Goal: Information Seeking & Learning: Learn about a topic

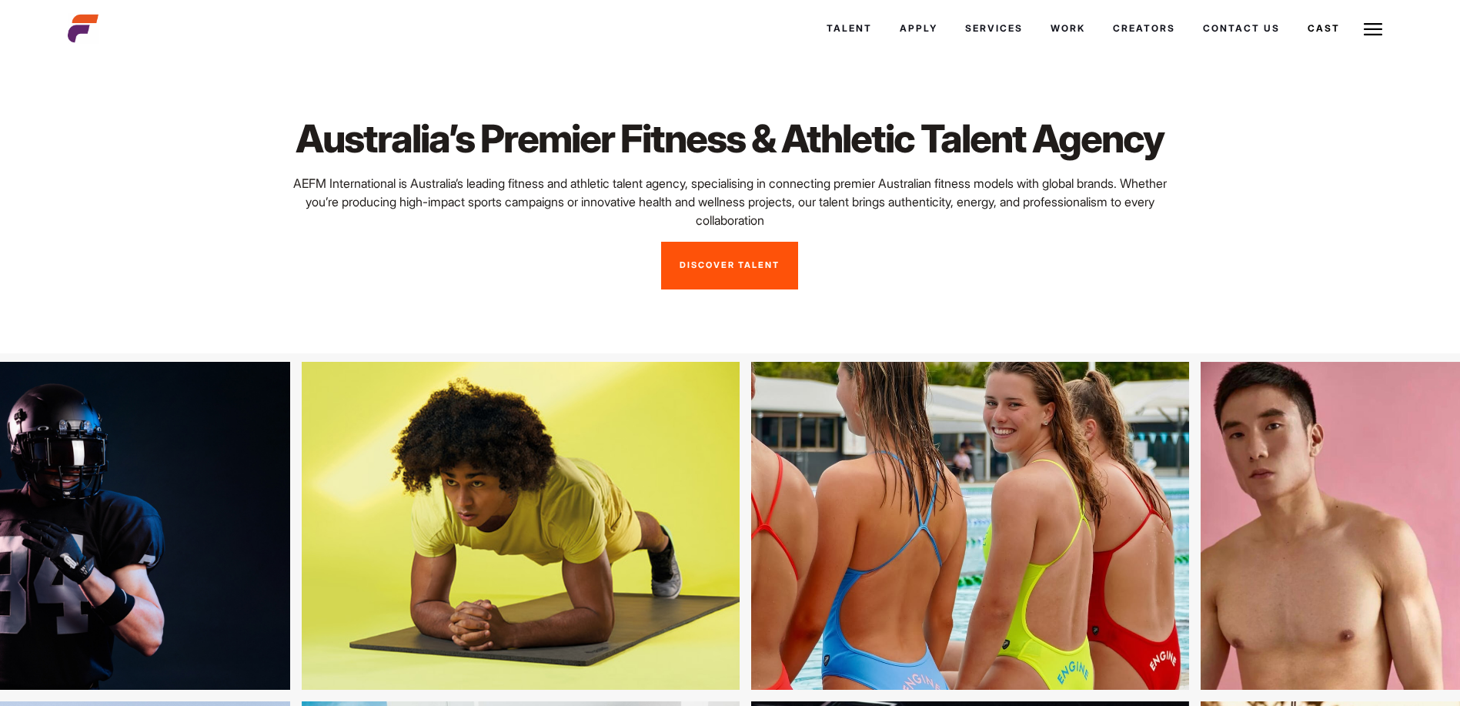
click at [730, 263] on link "Discover Talent" at bounding box center [729, 266] width 137 height 48
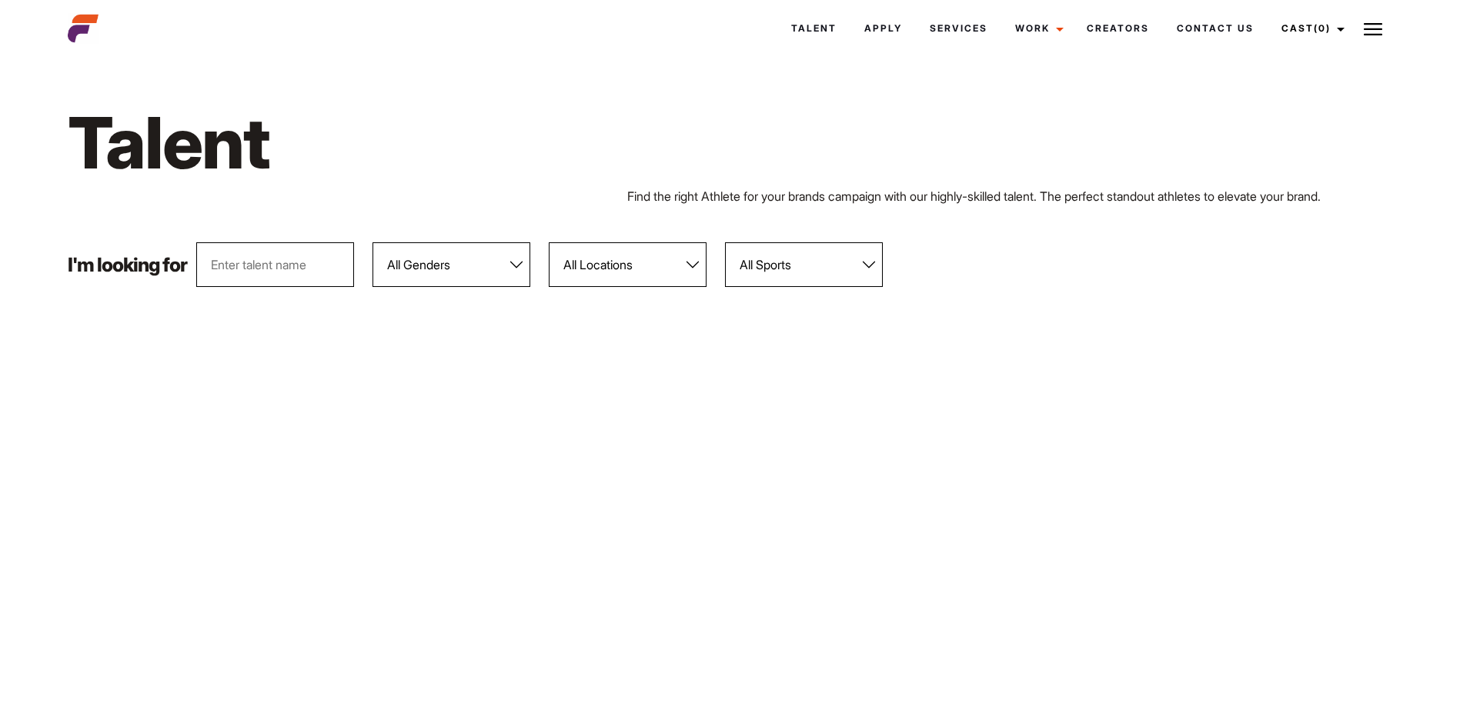
click at [520, 264] on select "All Genders Female Male" at bounding box center [452, 264] width 158 height 45
select select "103"
click at [373, 242] on select "All Genders Female Male" at bounding box center [452, 264] width 158 height 45
click at [630, 270] on select "All Locations Adelaide Brisbane Darwin Gold Coast Melbourne Perth Sunshine Coas…" at bounding box center [628, 264] width 158 height 45
select select "118"
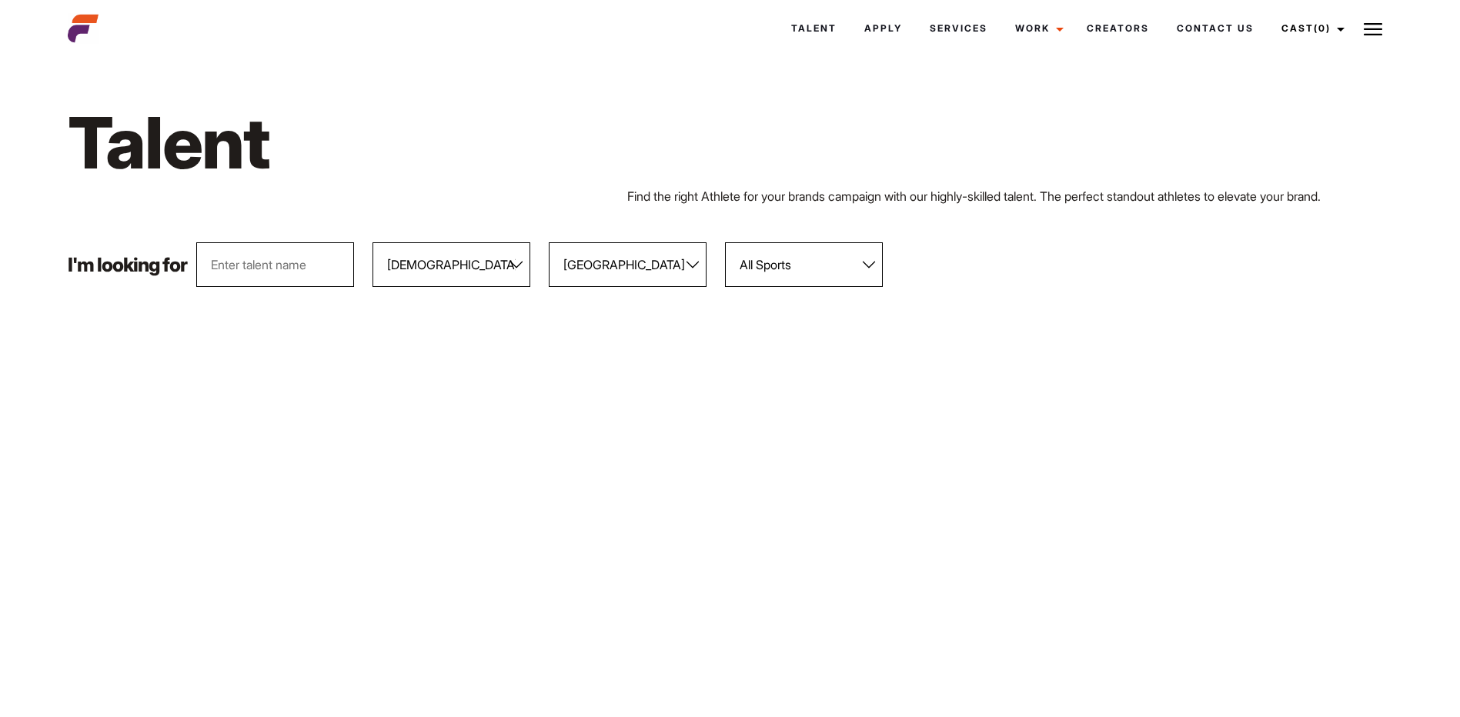
click at [550, 242] on select "All Locations Adelaide Brisbane Darwin Gold Coast Melbourne Perth Sunshine Coas…" at bounding box center [628, 264] width 158 height 45
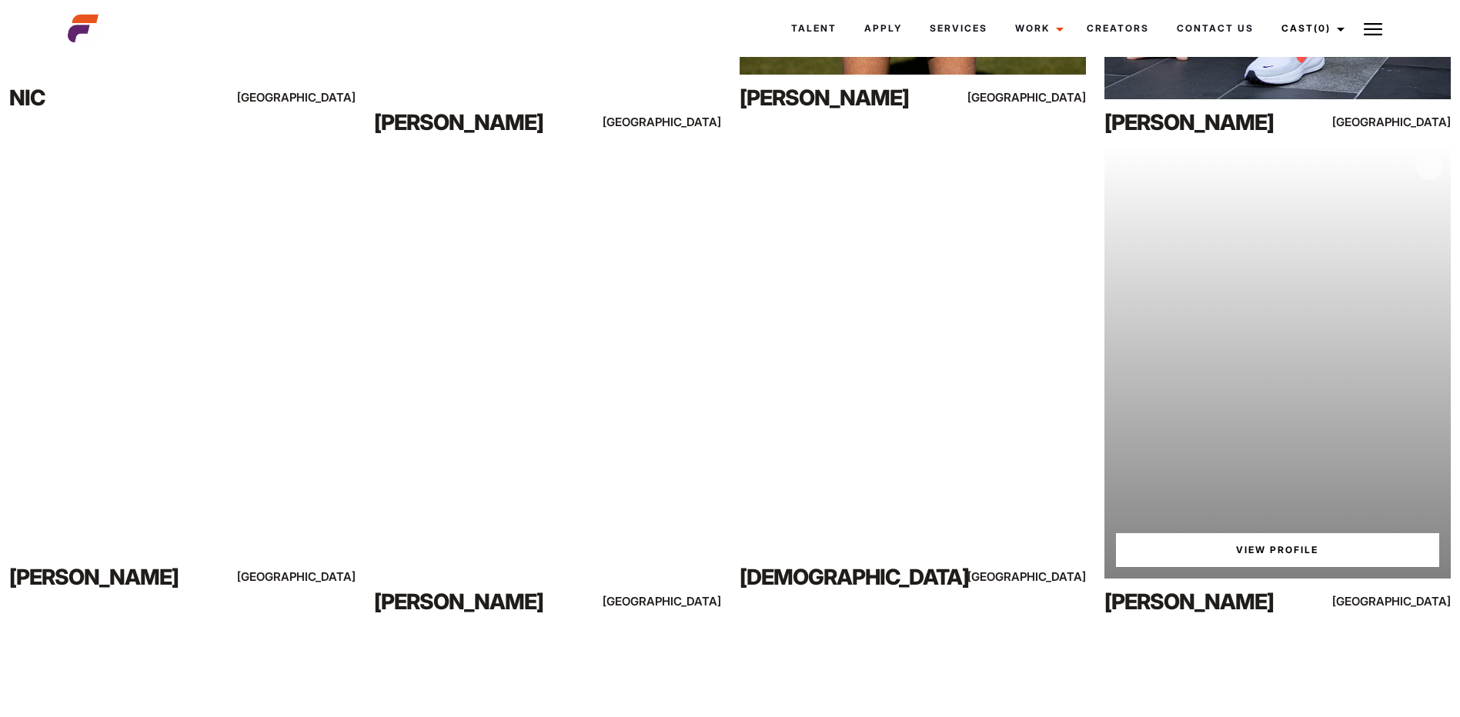
scroll to position [847, 0]
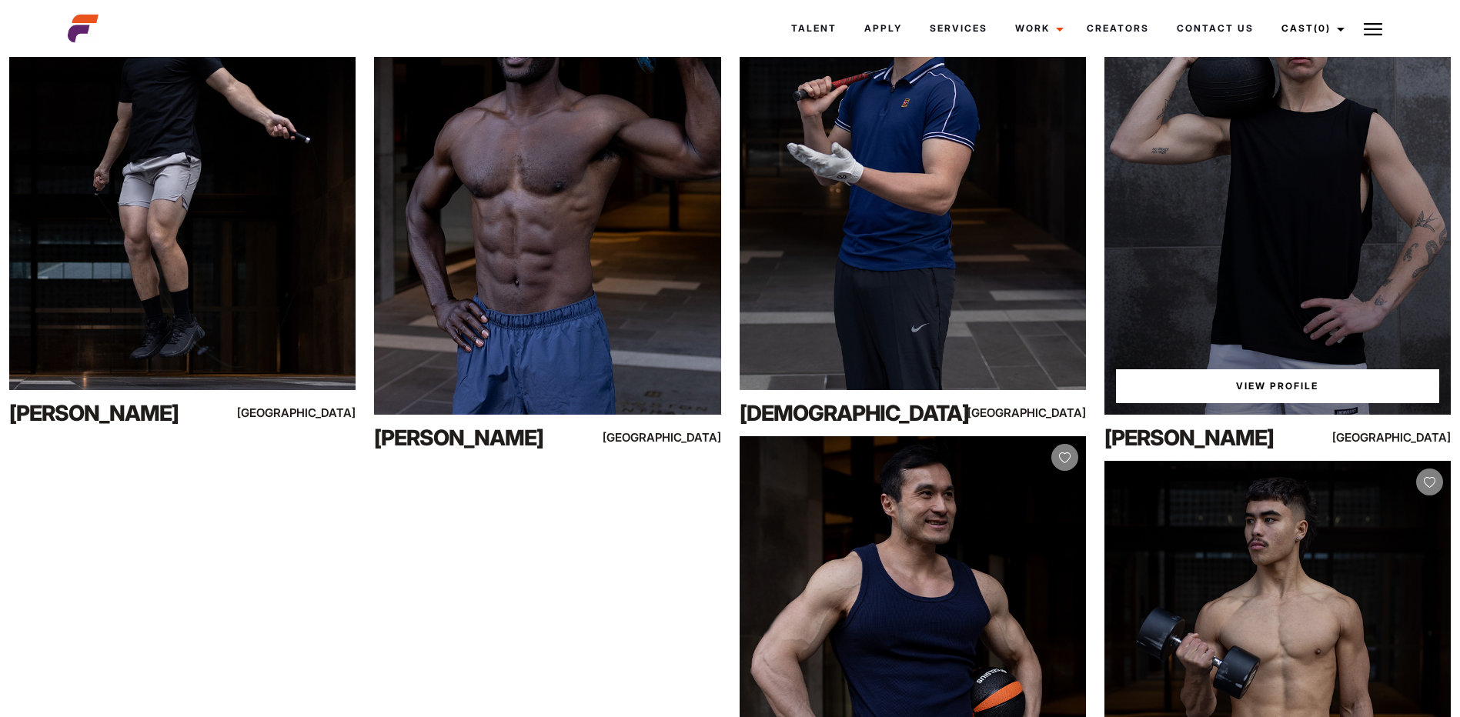
click at [1250, 378] on link "View Profile" at bounding box center [1277, 386] width 323 height 34
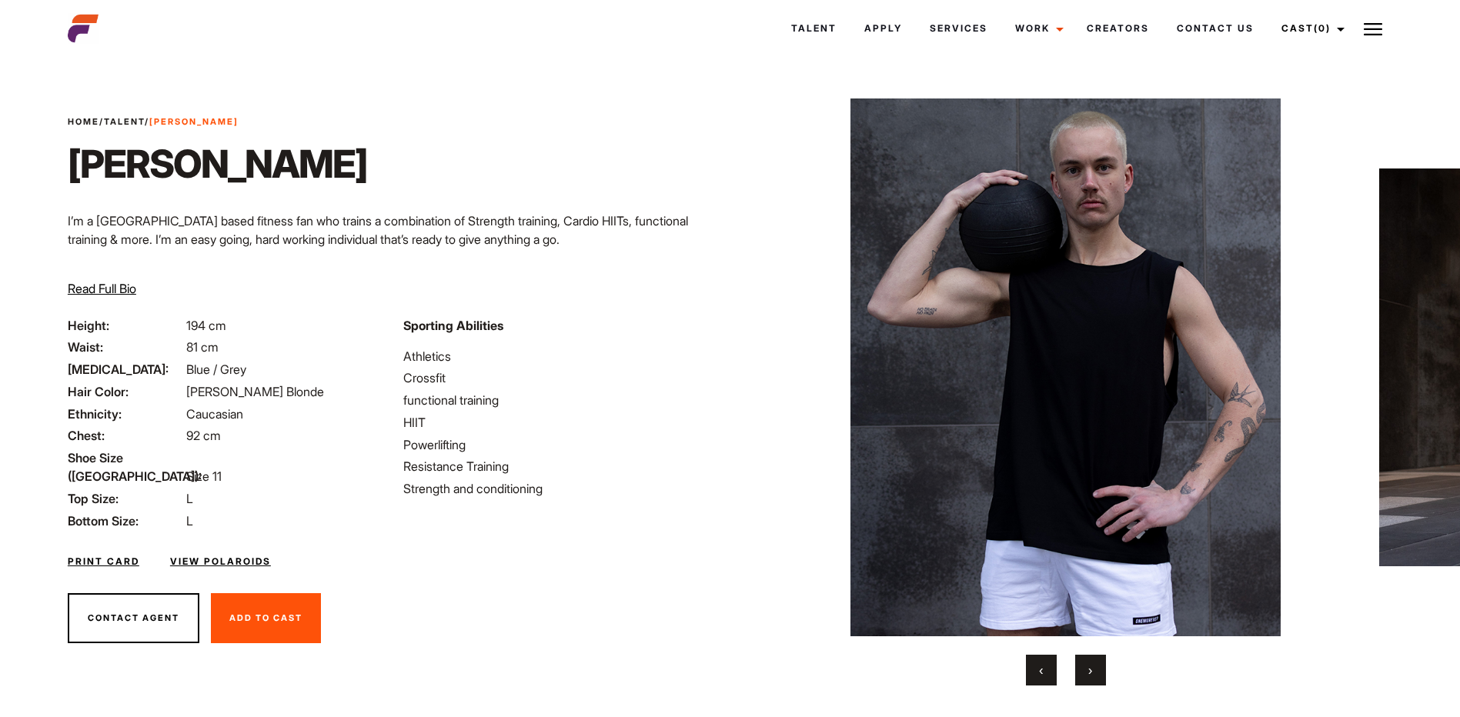
click at [1101, 663] on button "›" at bounding box center [1090, 670] width 31 height 31
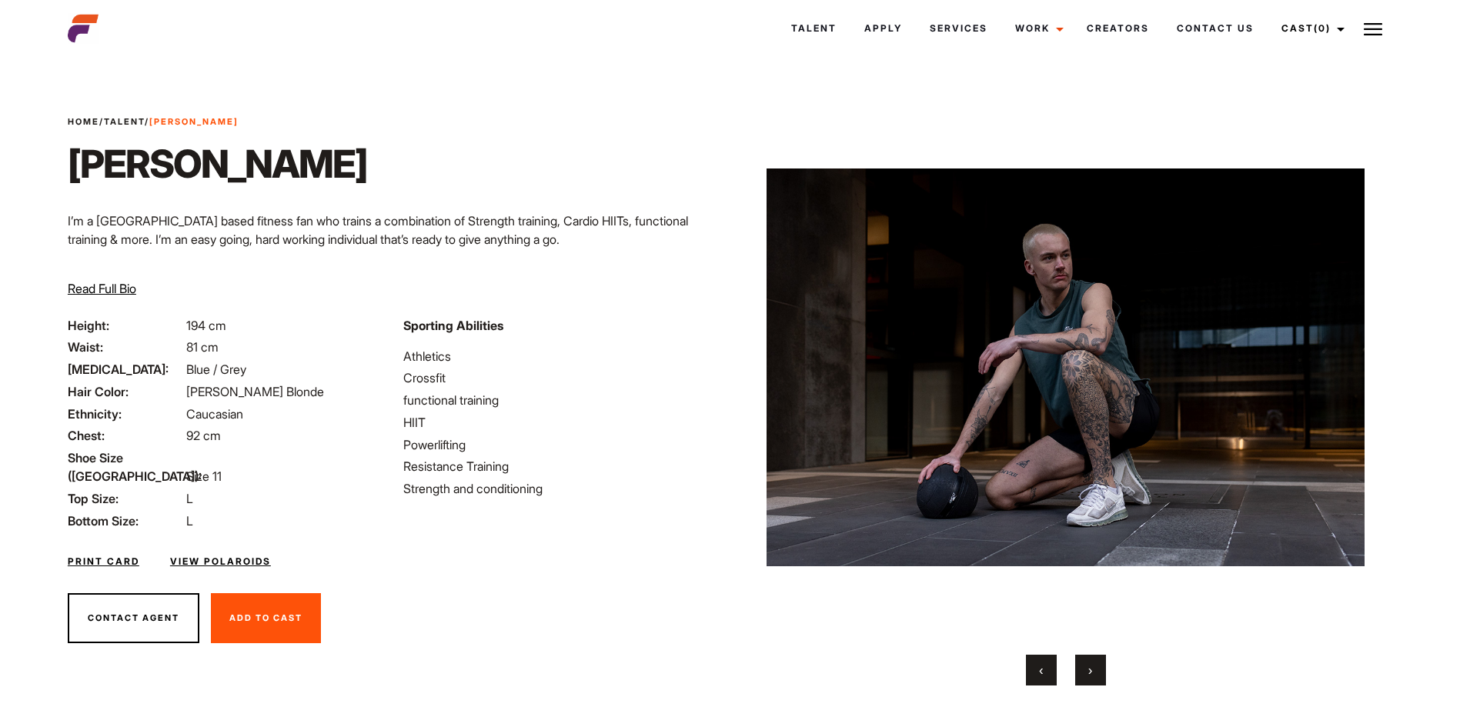
click at [1101, 663] on button "›" at bounding box center [1090, 670] width 31 height 31
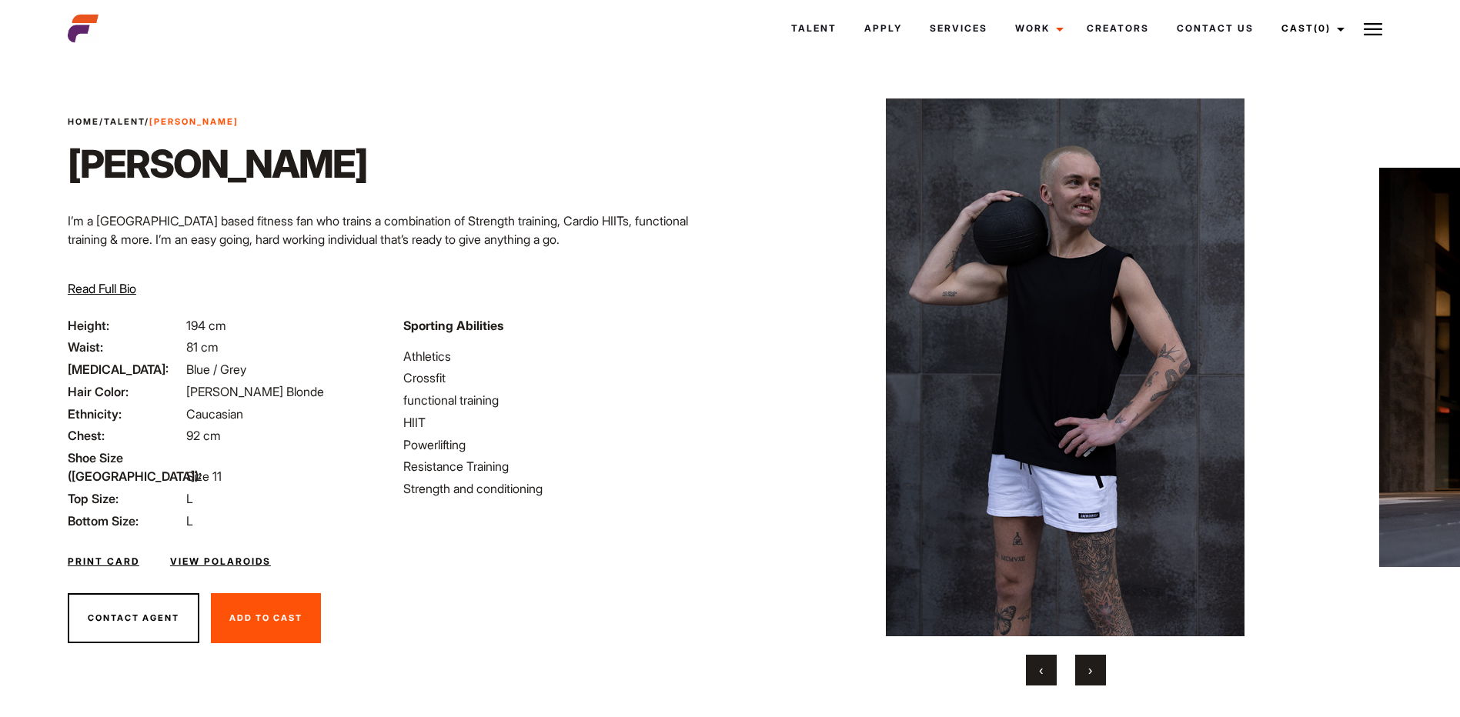
click at [1101, 663] on button "›" at bounding box center [1090, 670] width 31 height 31
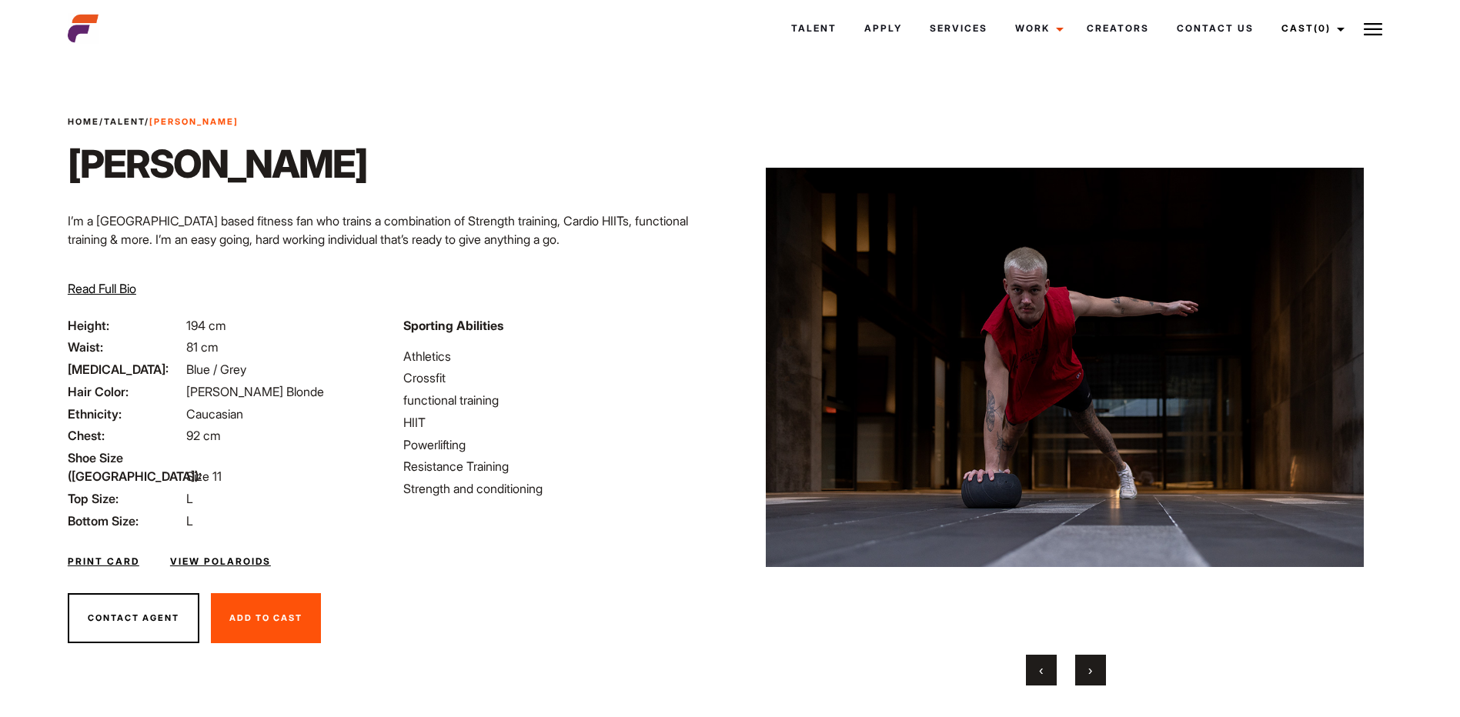
click at [1101, 663] on button "›" at bounding box center [1090, 670] width 31 height 31
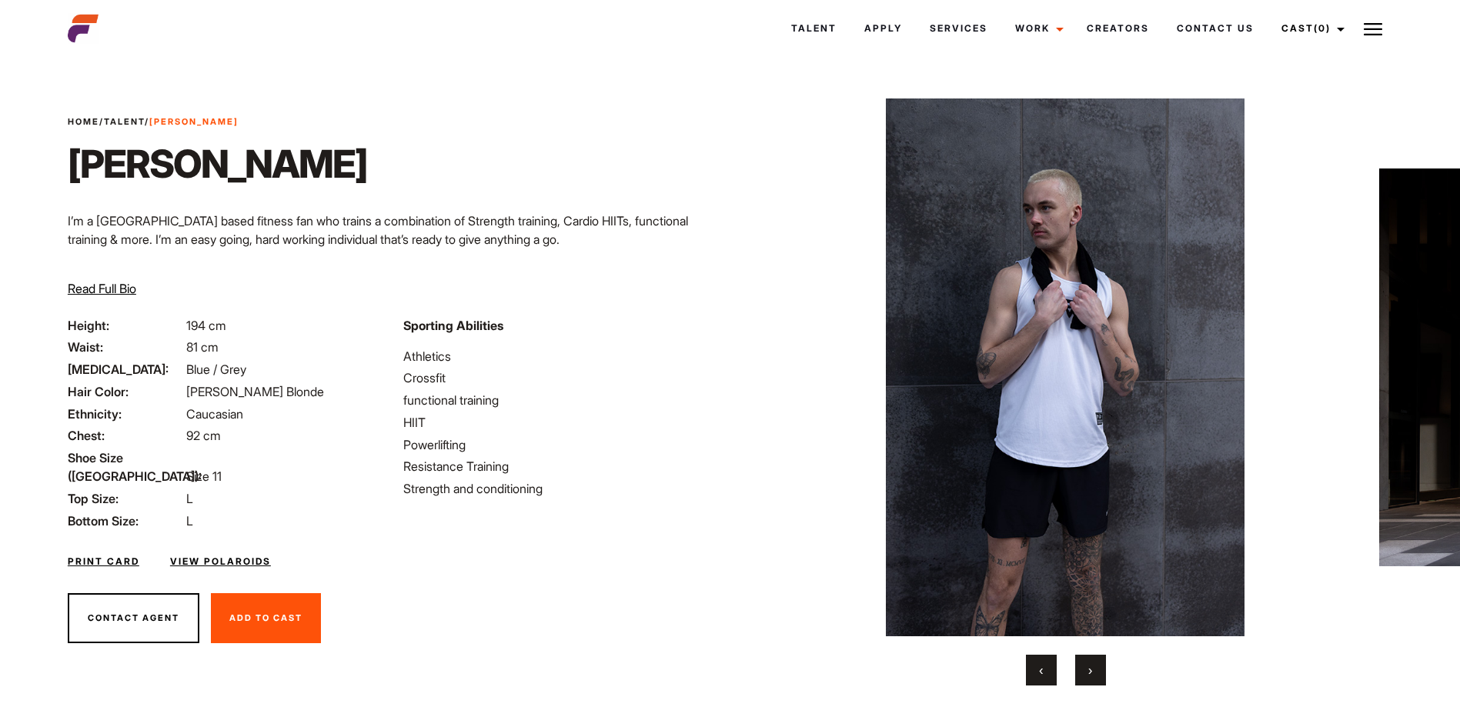
click at [1101, 663] on button "›" at bounding box center [1090, 670] width 31 height 31
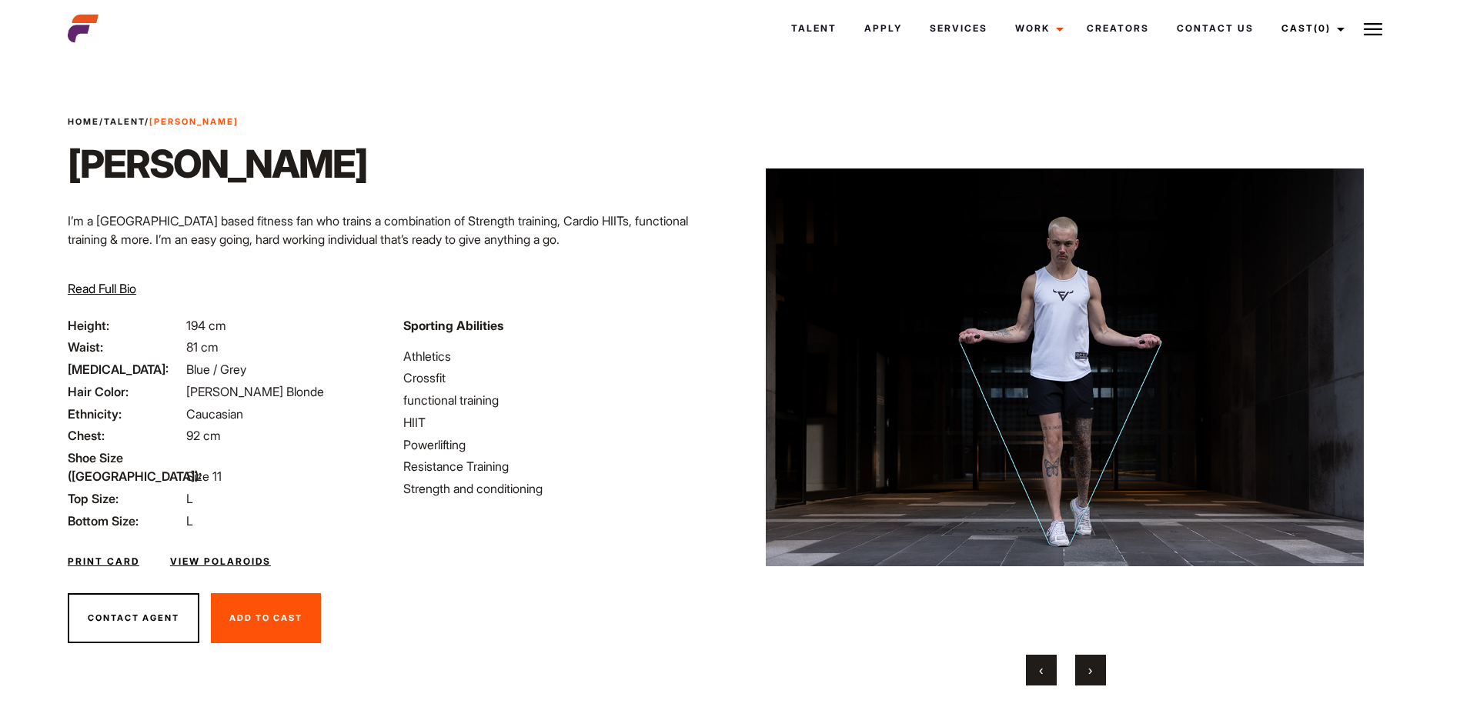
click at [1101, 663] on button "›" at bounding box center [1090, 670] width 31 height 31
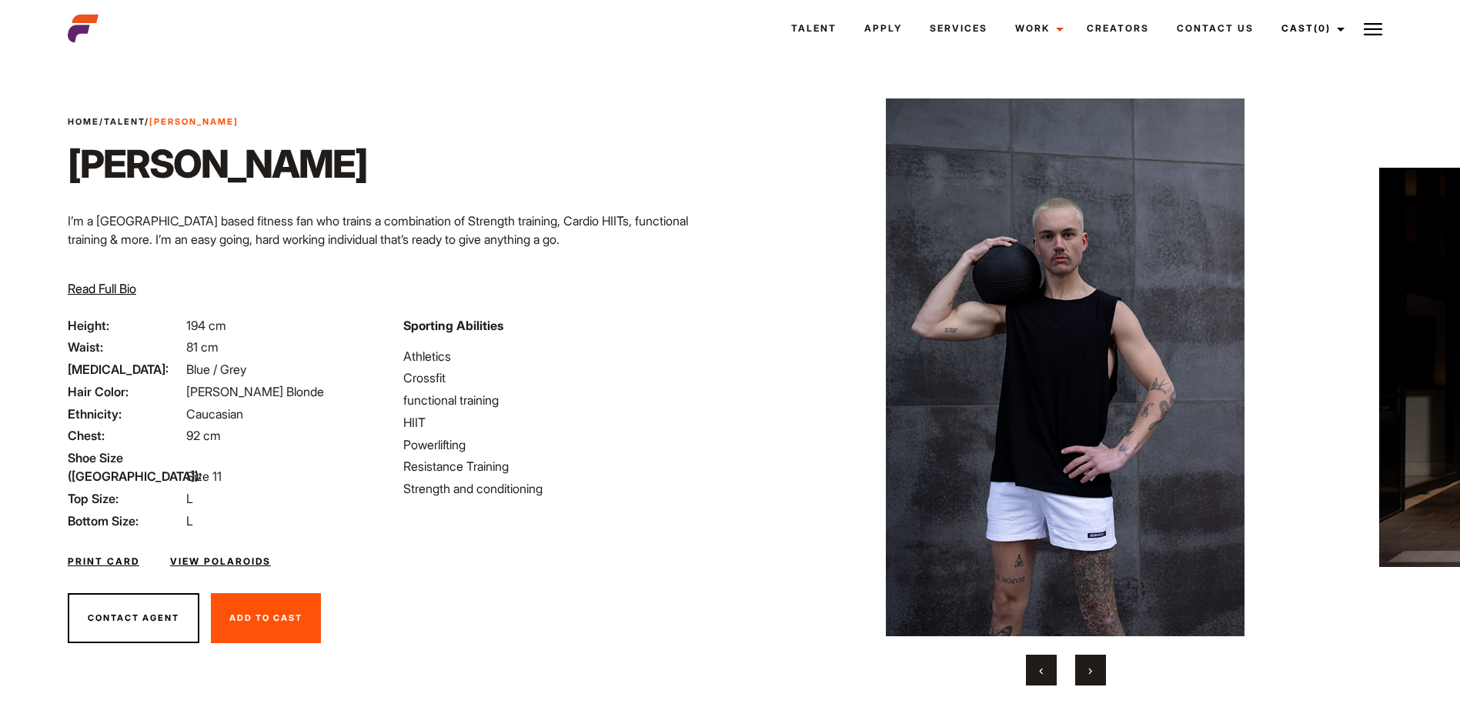
click at [1101, 663] on button "›" at bounding box center [1090, 670] width 31 height 31
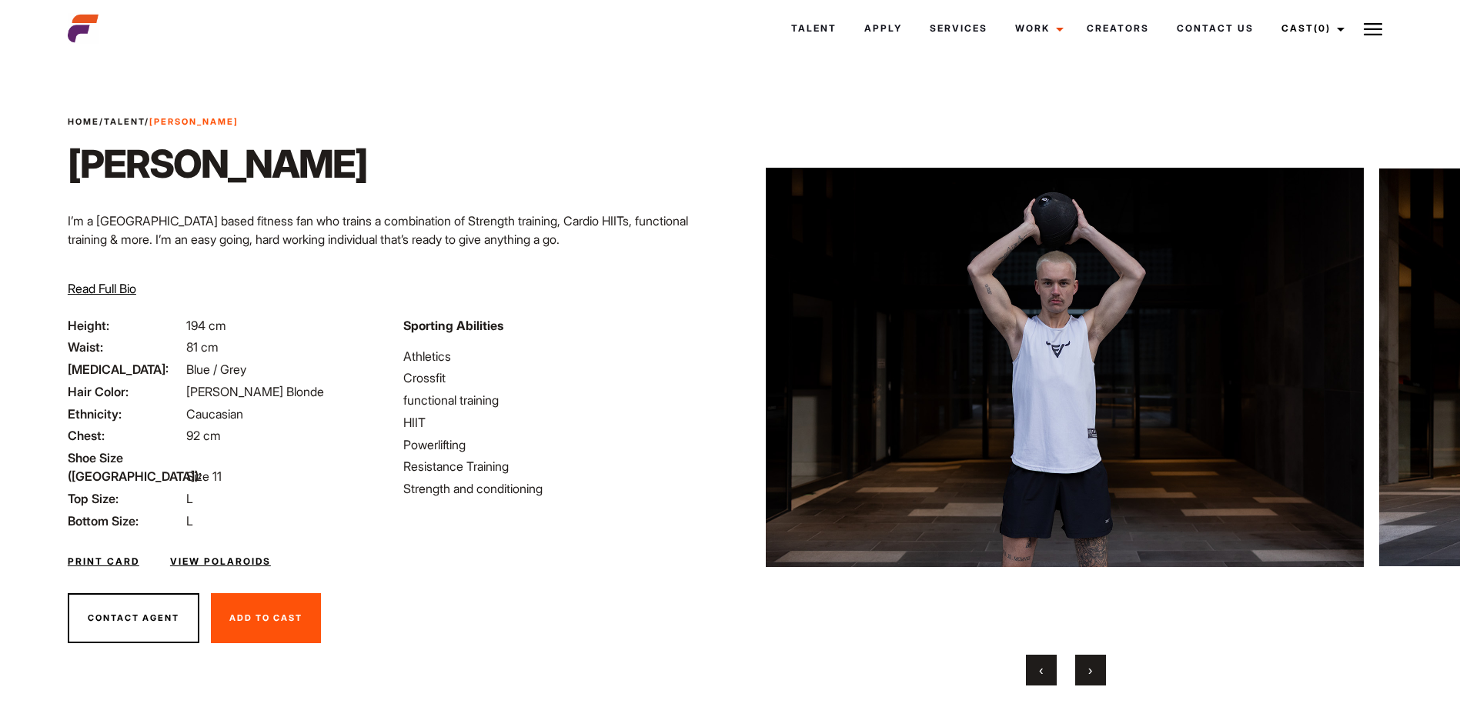
click at [1101, 663] on button "›" at bounding box center [1090, 670] width 31 height 31
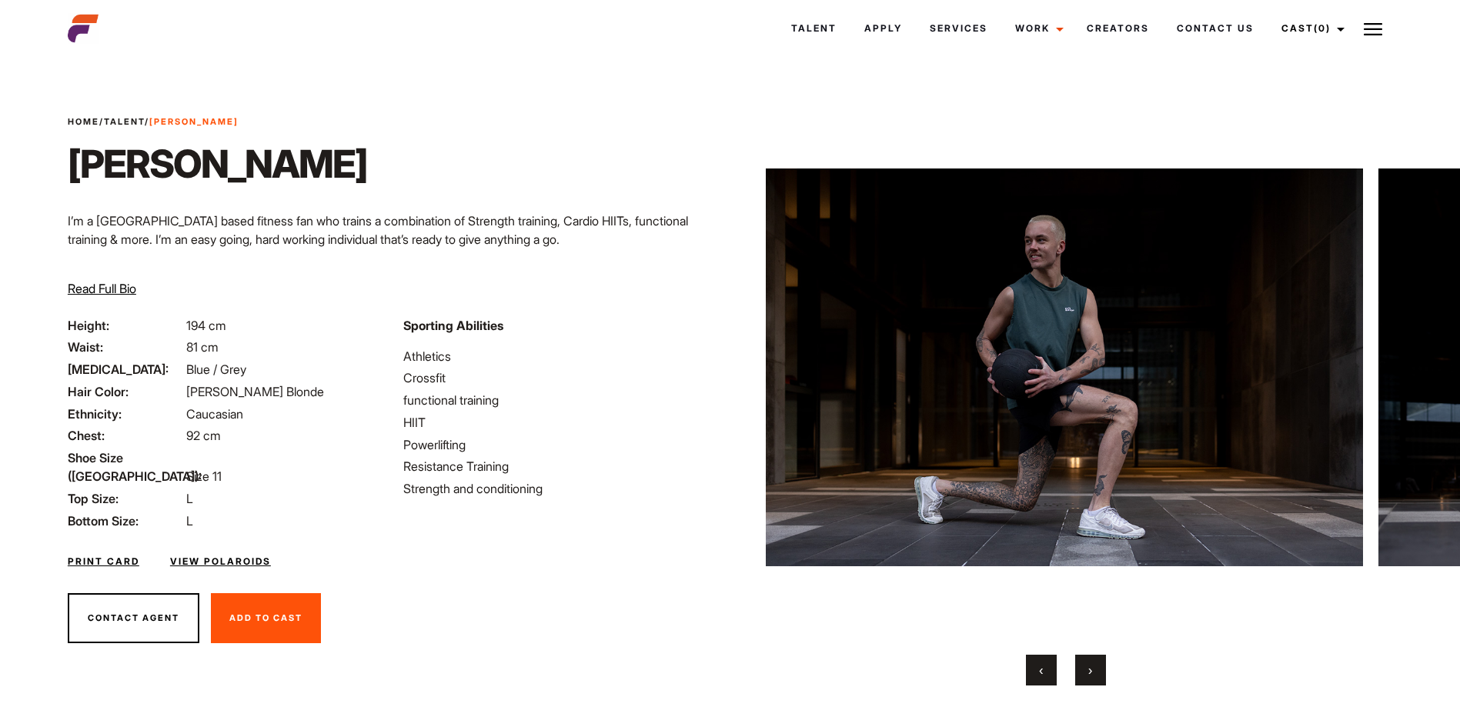
click at [1101, 663] on button "›" at bounding box center [1090, 670] width 31 height 31
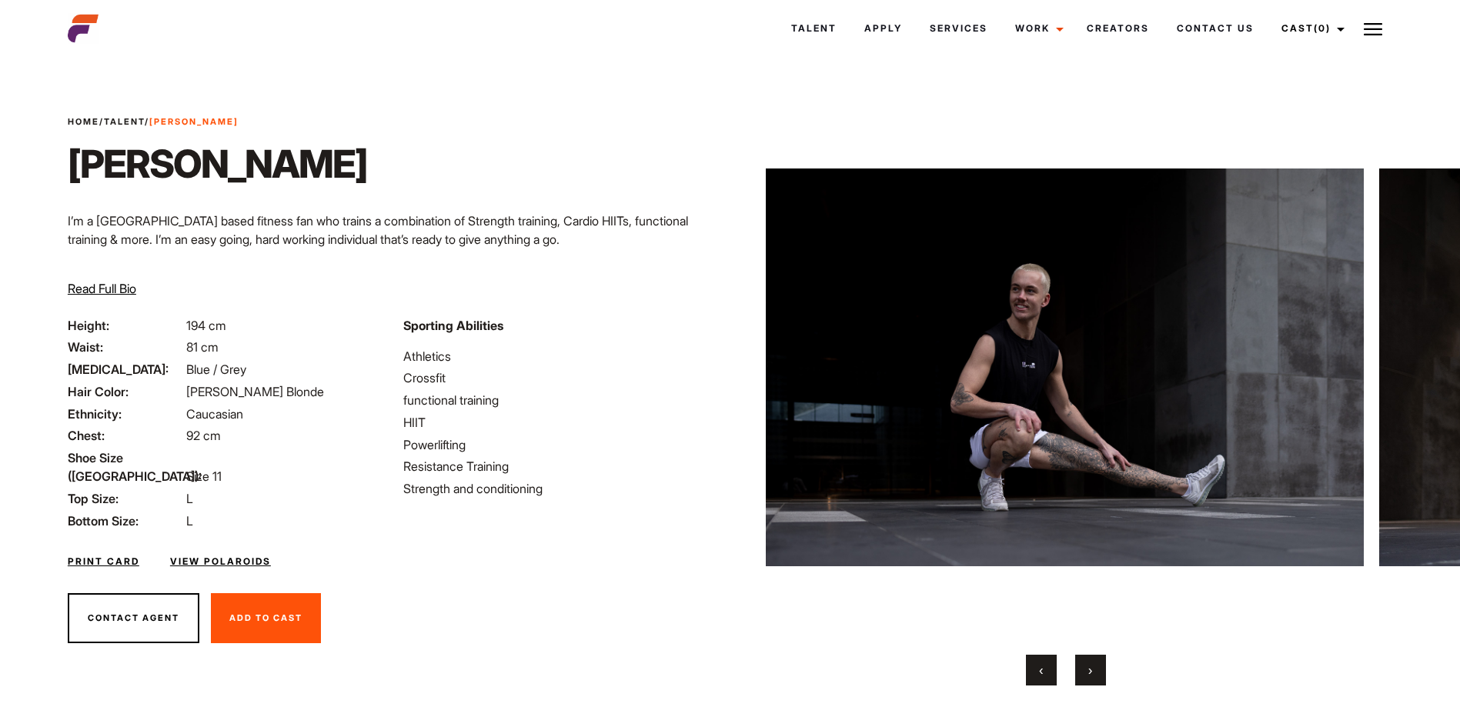
click at [1101, 663] on button "›" at bounding box center [1090, 670] width 31 height 31
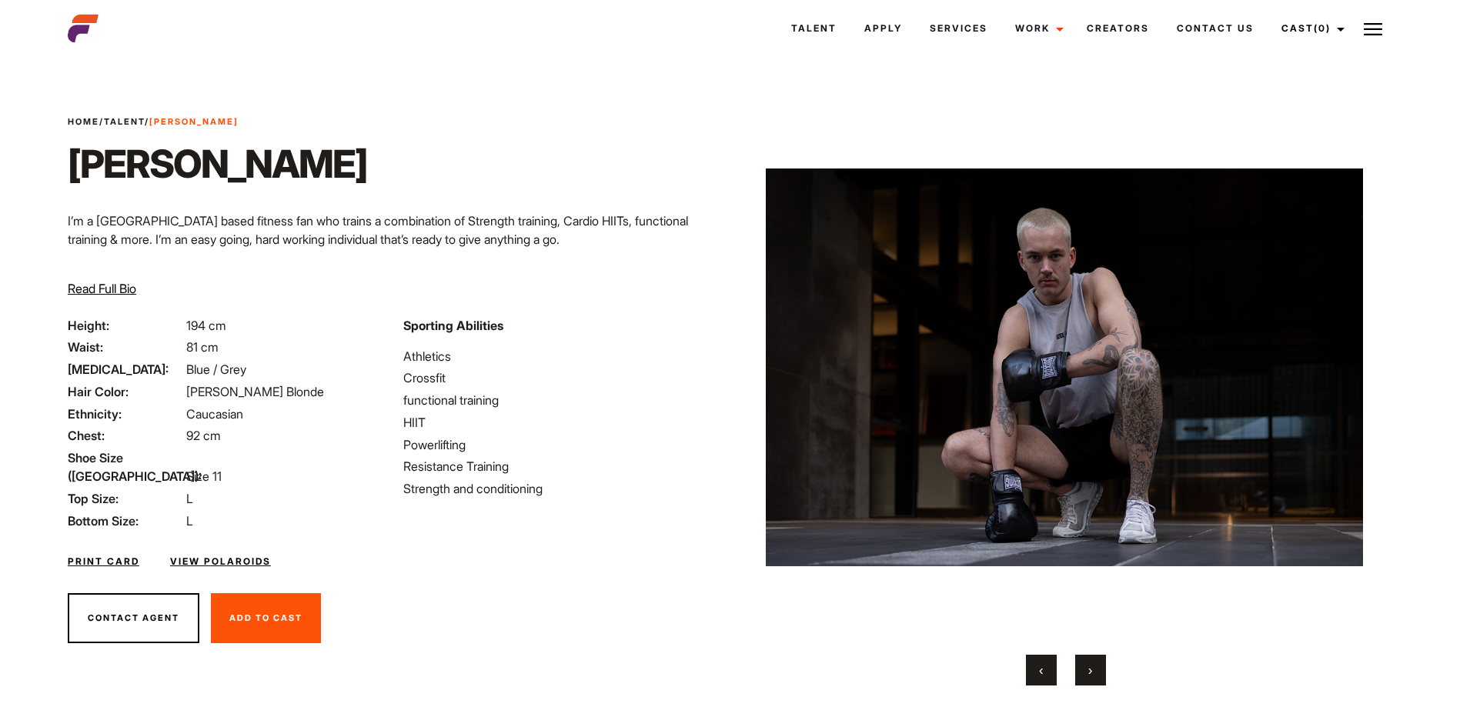
click at [1101, 663] on button "›" at bounding box center [1090, 670] width 31 height 31
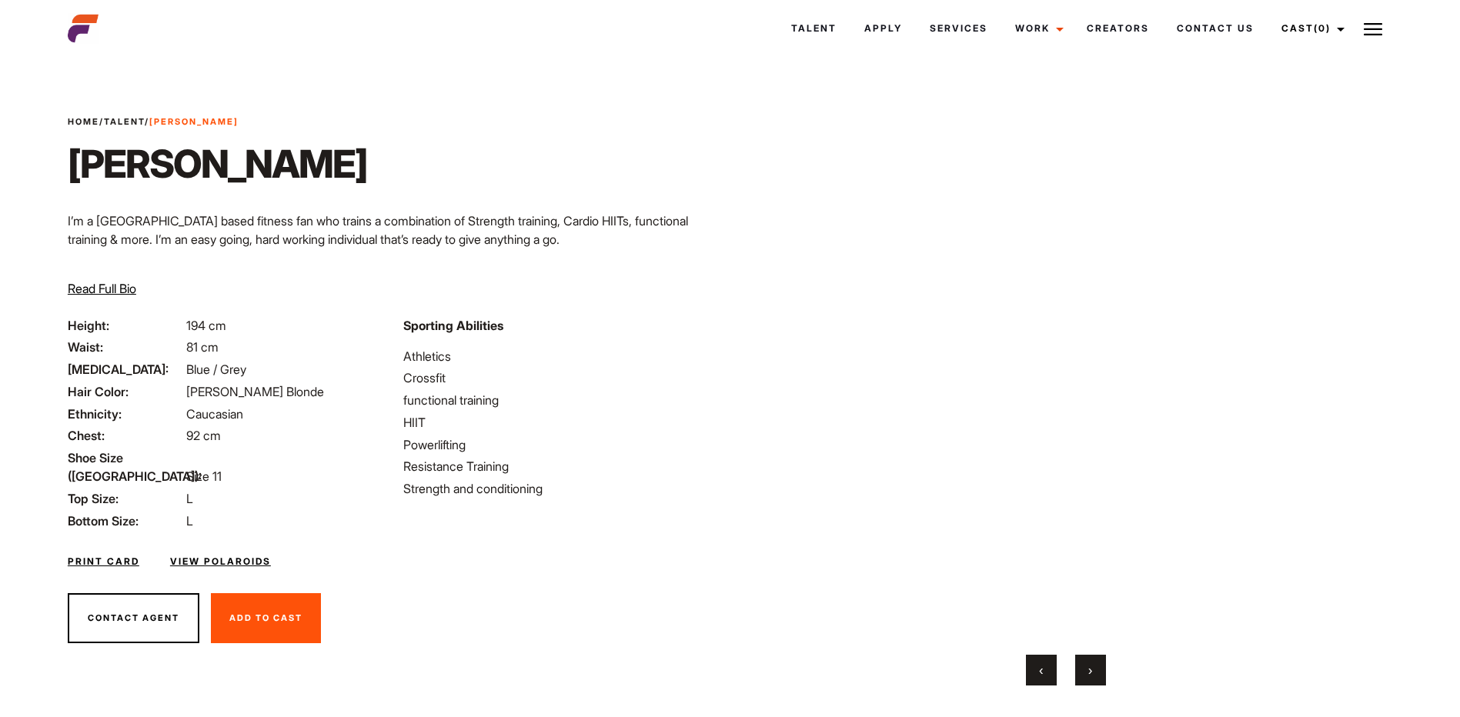
click at [1101, 663] on button "›" at bounding box center [1090, 670] width 31 height 31
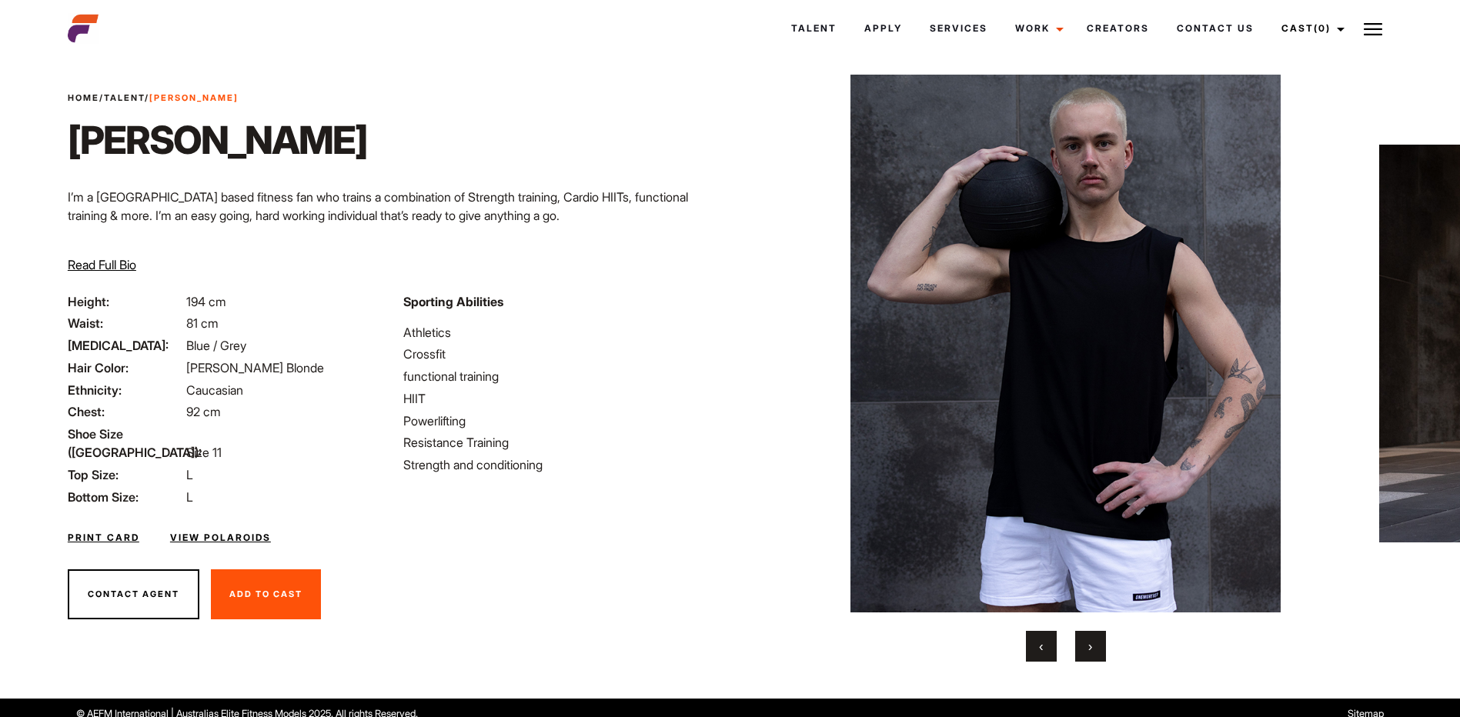
scroll to position [35, 0]
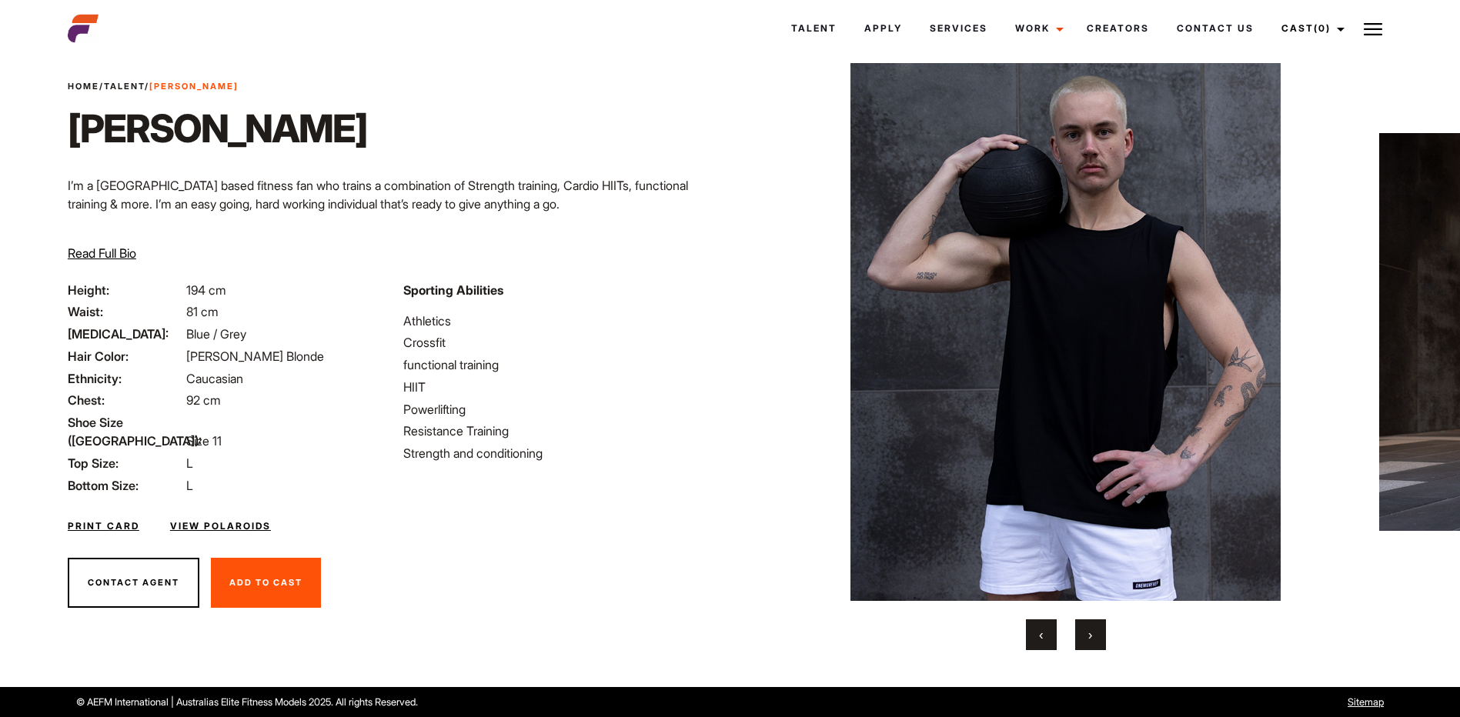
click at [1030, 630] on button "‹" at bounding box center [1041, 635] width 31 height 31
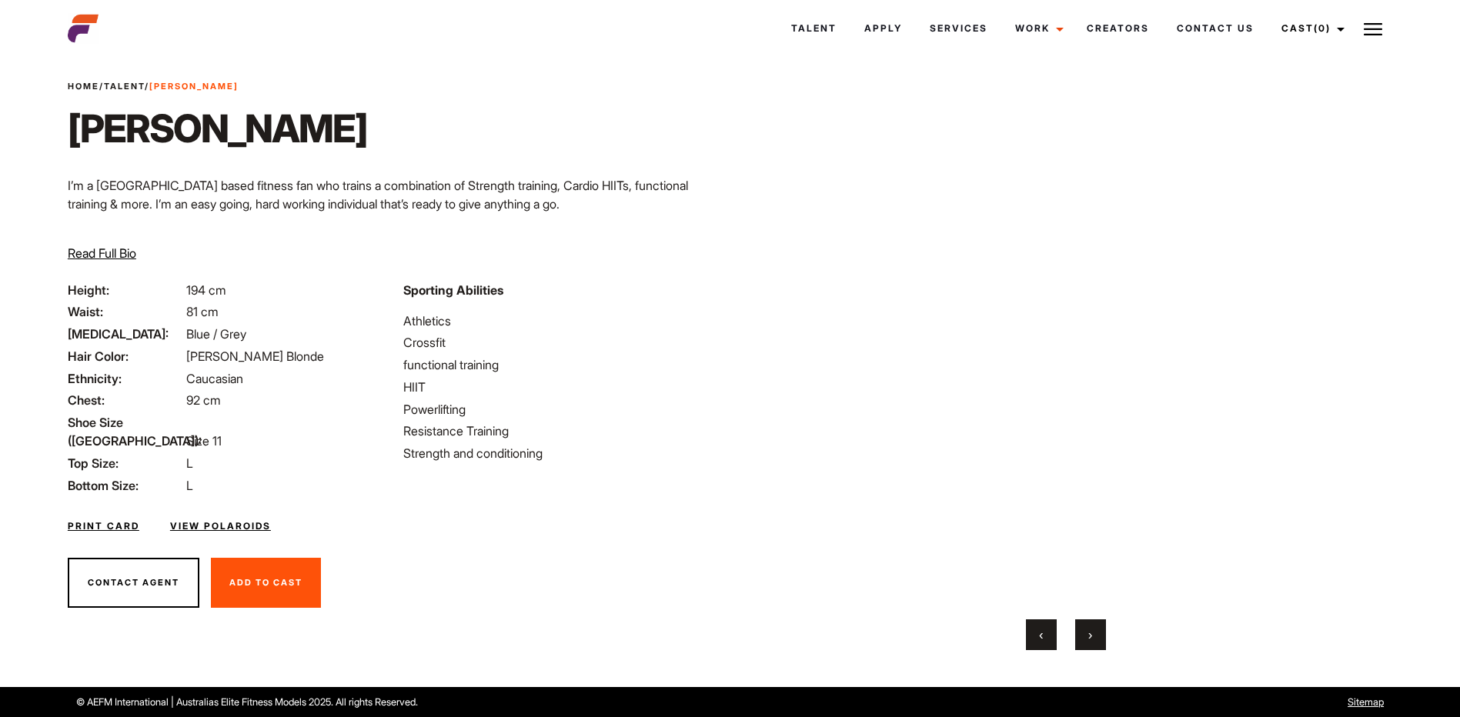
click at [1030, 630] on button "‹" at bounding box center [1041, 635] width 31 height 31
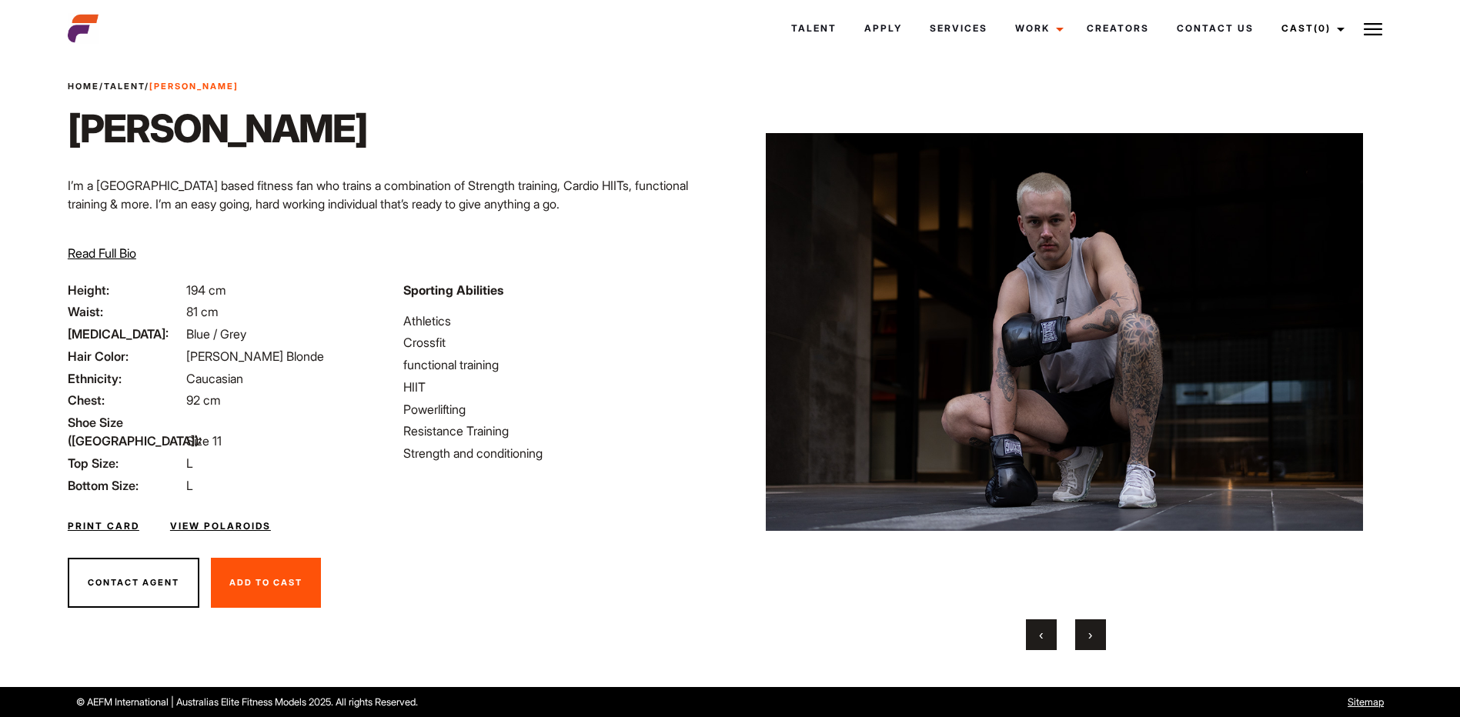
click at [1030, 630] on button "‹" at bounding box center [1041, 635] width 31 height 31
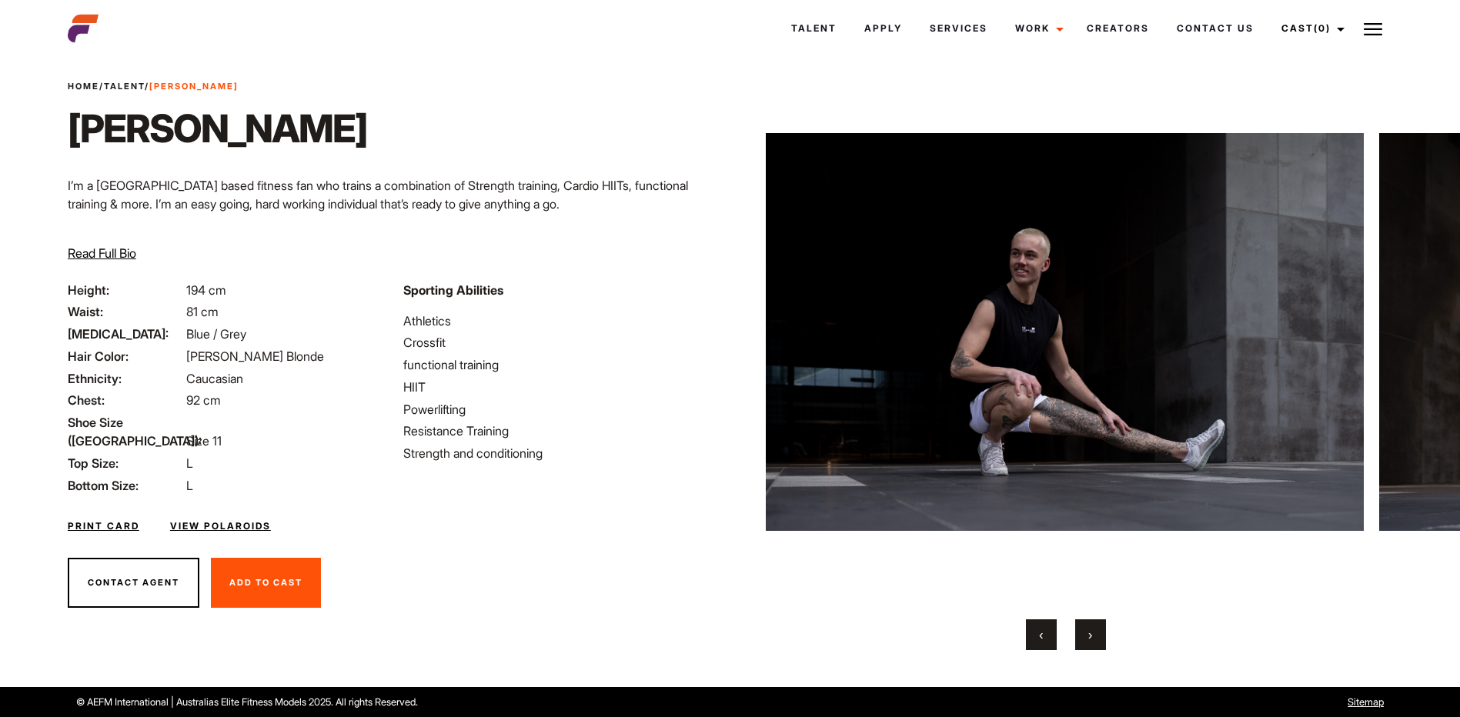
click at [1030, 630] on button "‹" at bounding box center [1041, 635] width 31 height 31
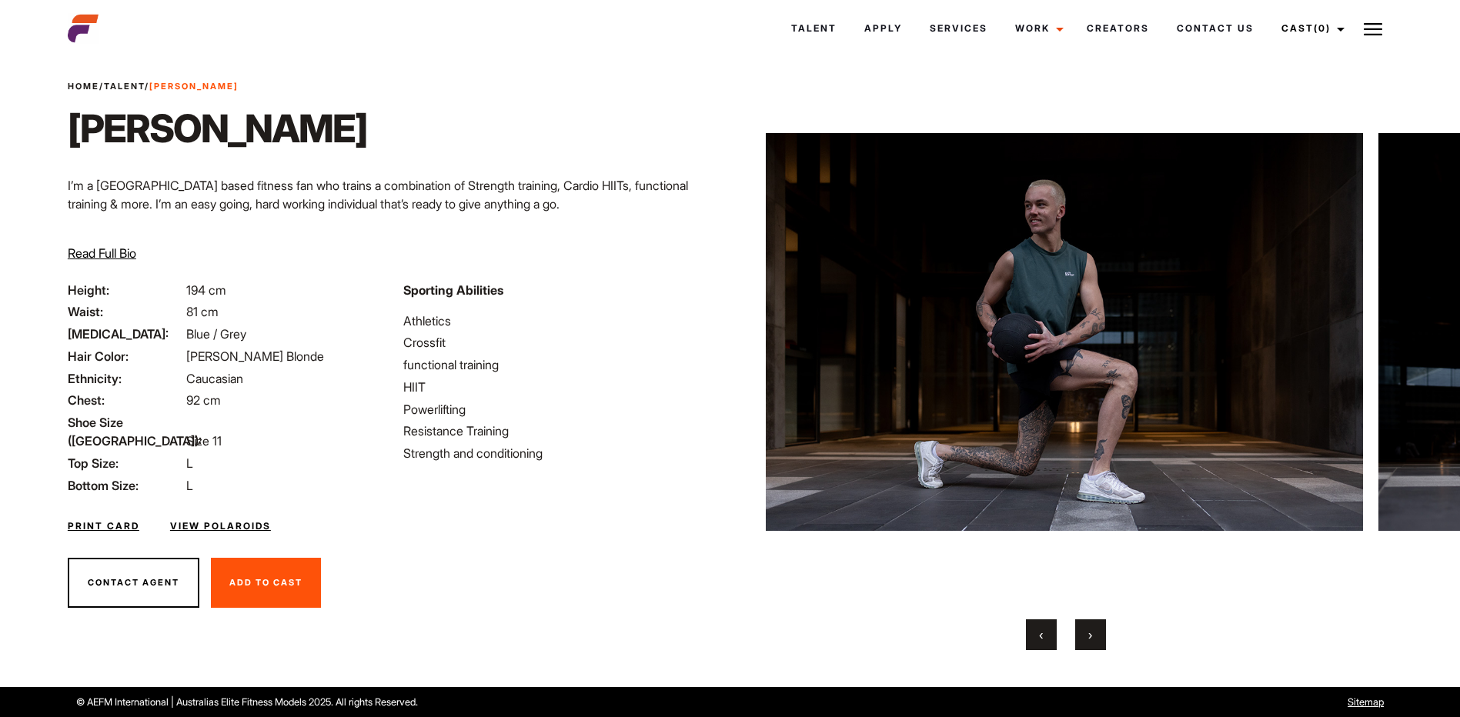
click at [1030, 630] on button "‹" at bounding box center [1041, 635] width 31 height 31
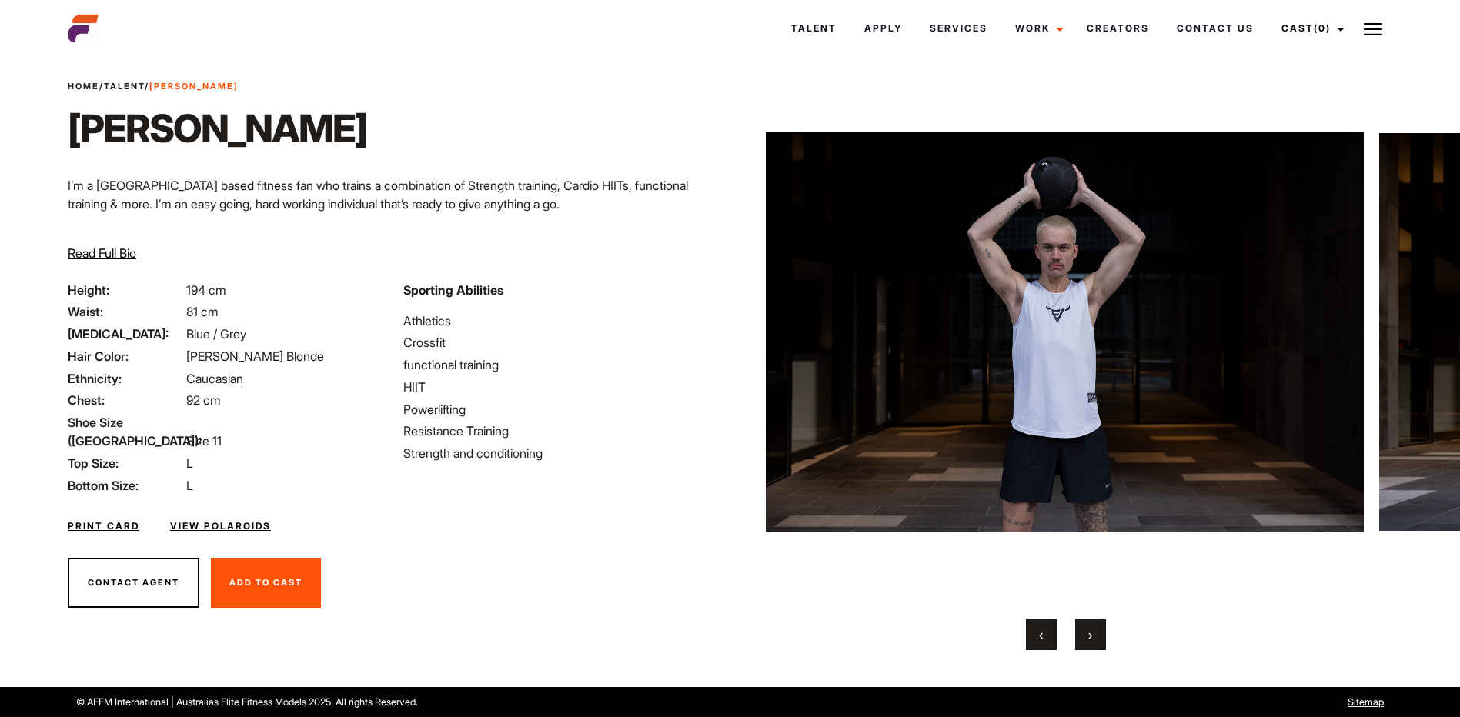
click at [1030, 630] on button "‹" at bounding box center [1041, 635] width 31 height 31
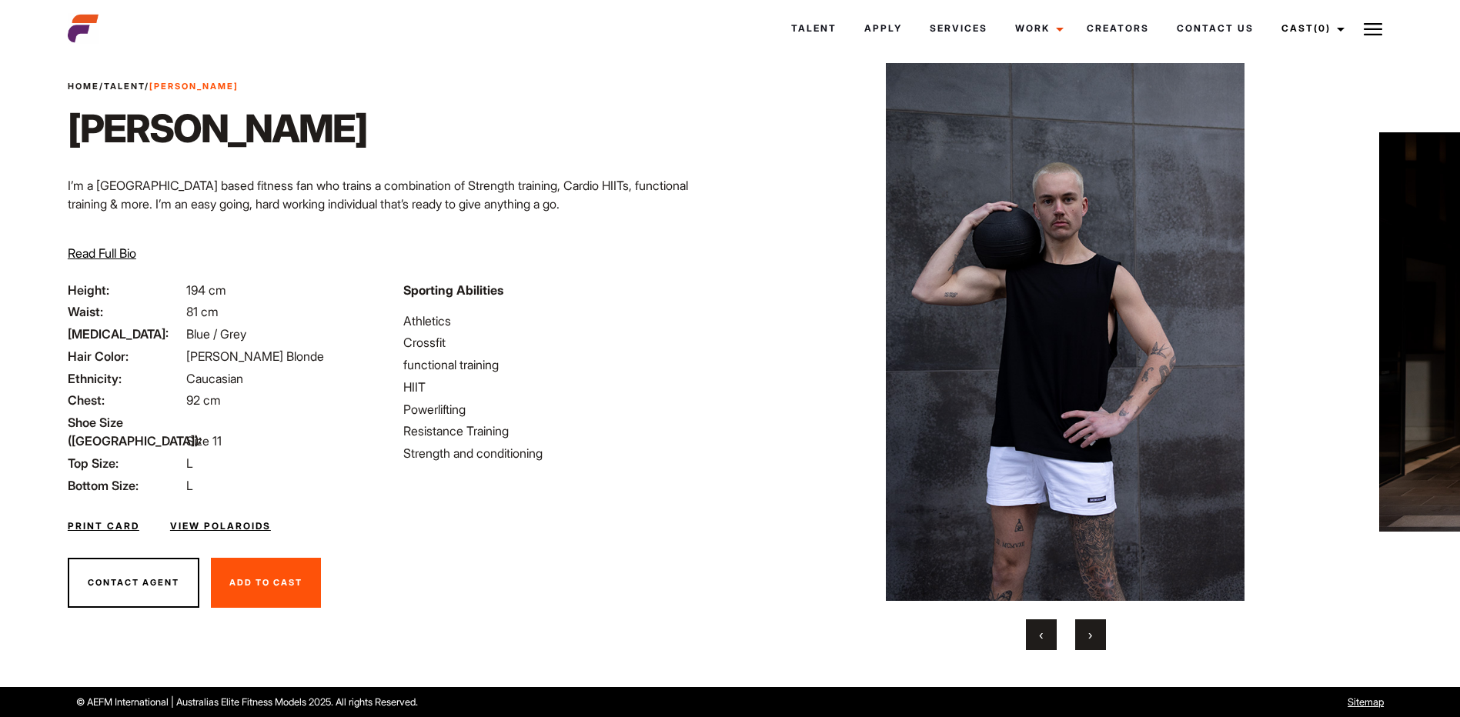
click at [1081, 631] on button "›" at bounding box center [1090, 635] width 31 height 31
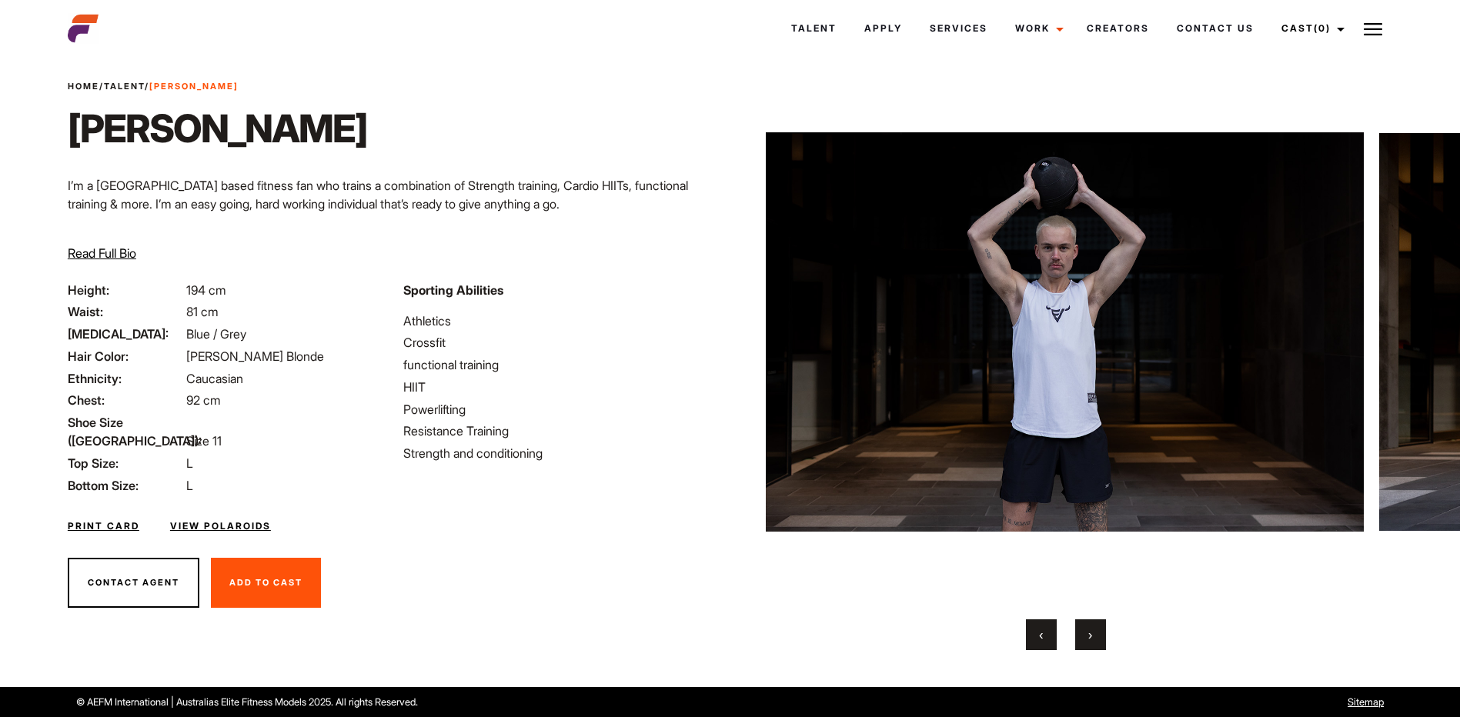
click at [1081, 631] on button "›" at bounding box center [1090, 635] width 31 height 31
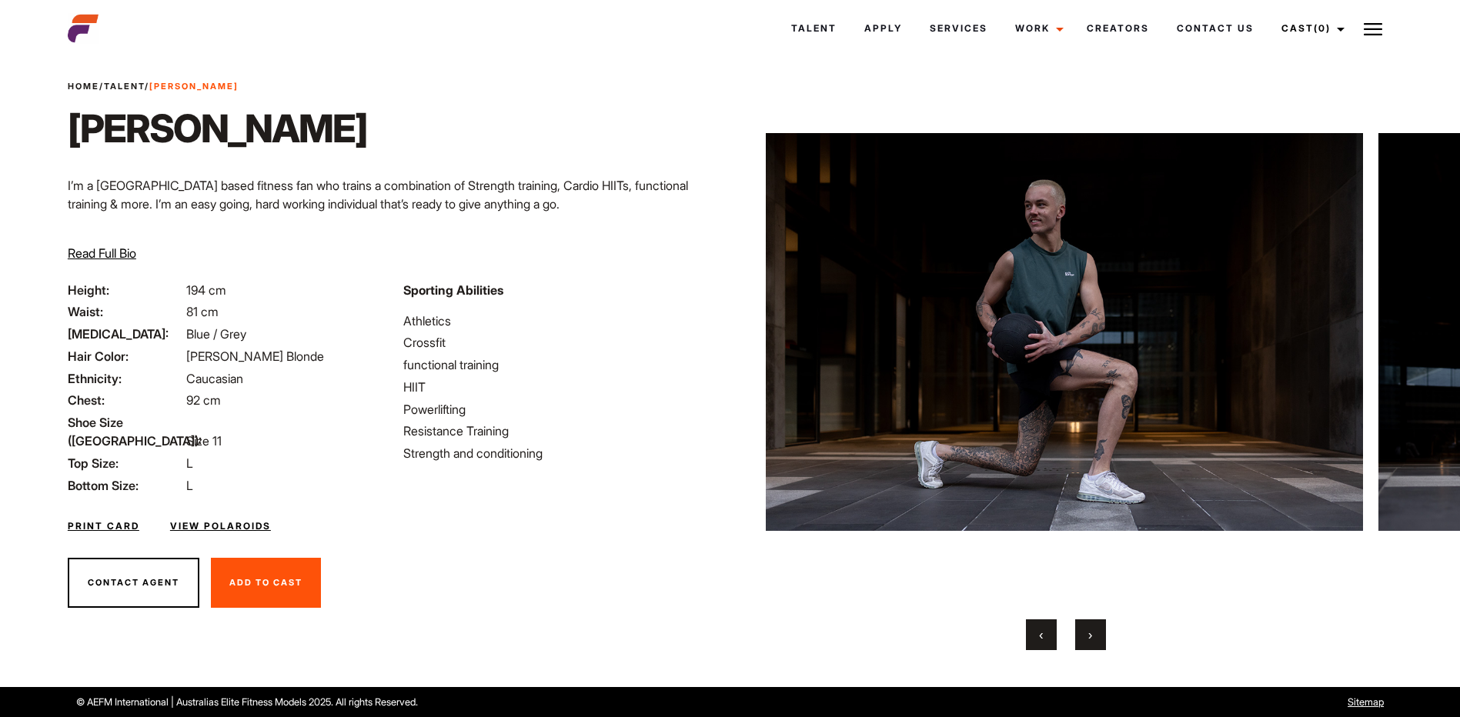
click at [1046, 634] on button "‹" at bounding box center [1041, 635] width 31 height 31
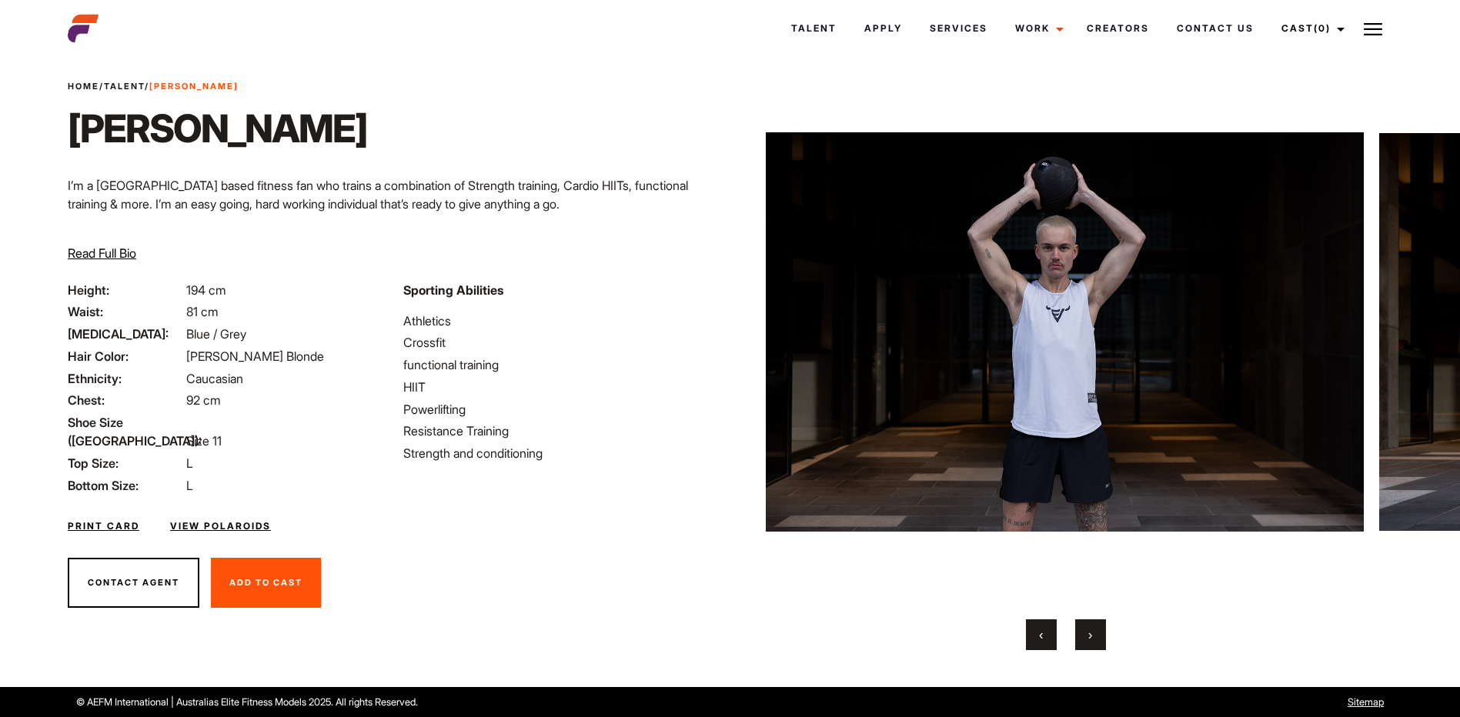
click at [1046, 634] on button "‹" at bounding box center [1041, 635] width 31 height 31
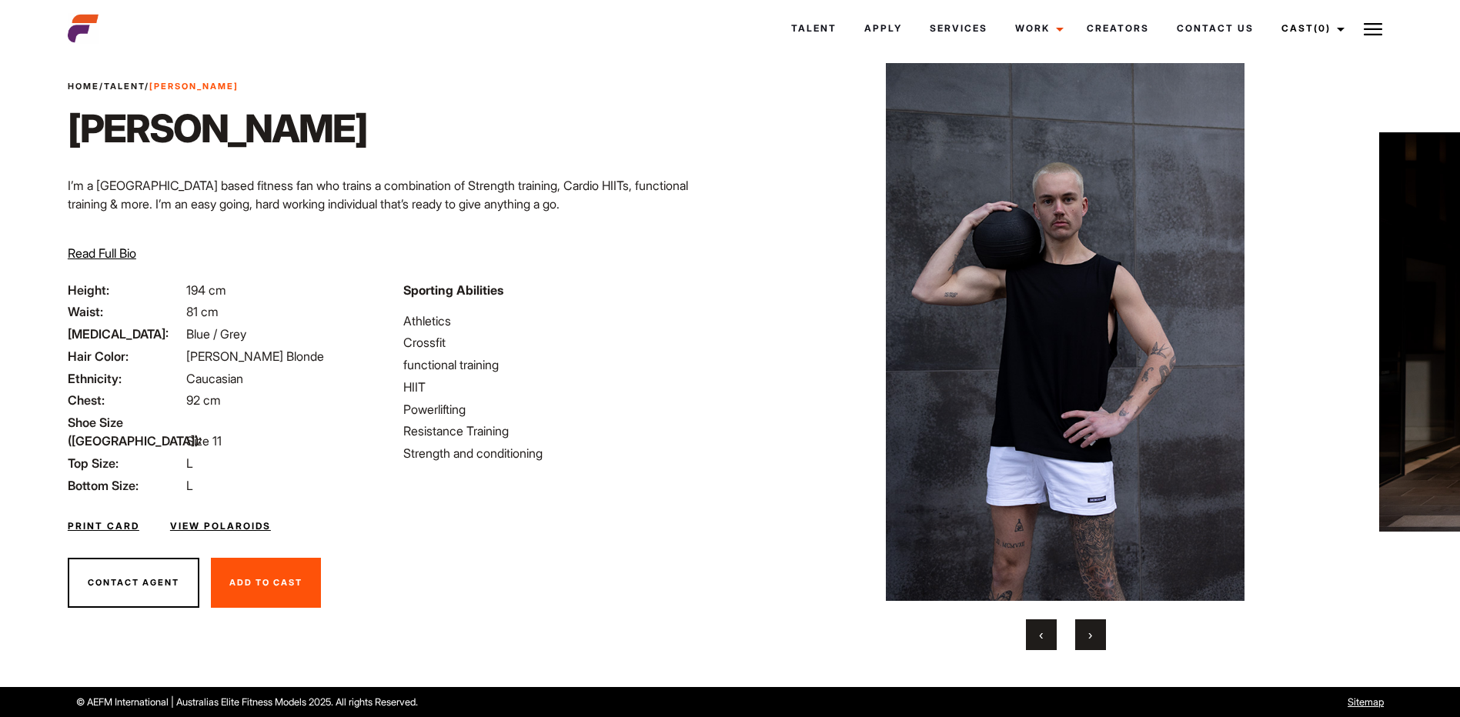
click at [1046, 634] on button "‹" at bounding box center [1041, 635] width 31 height 31
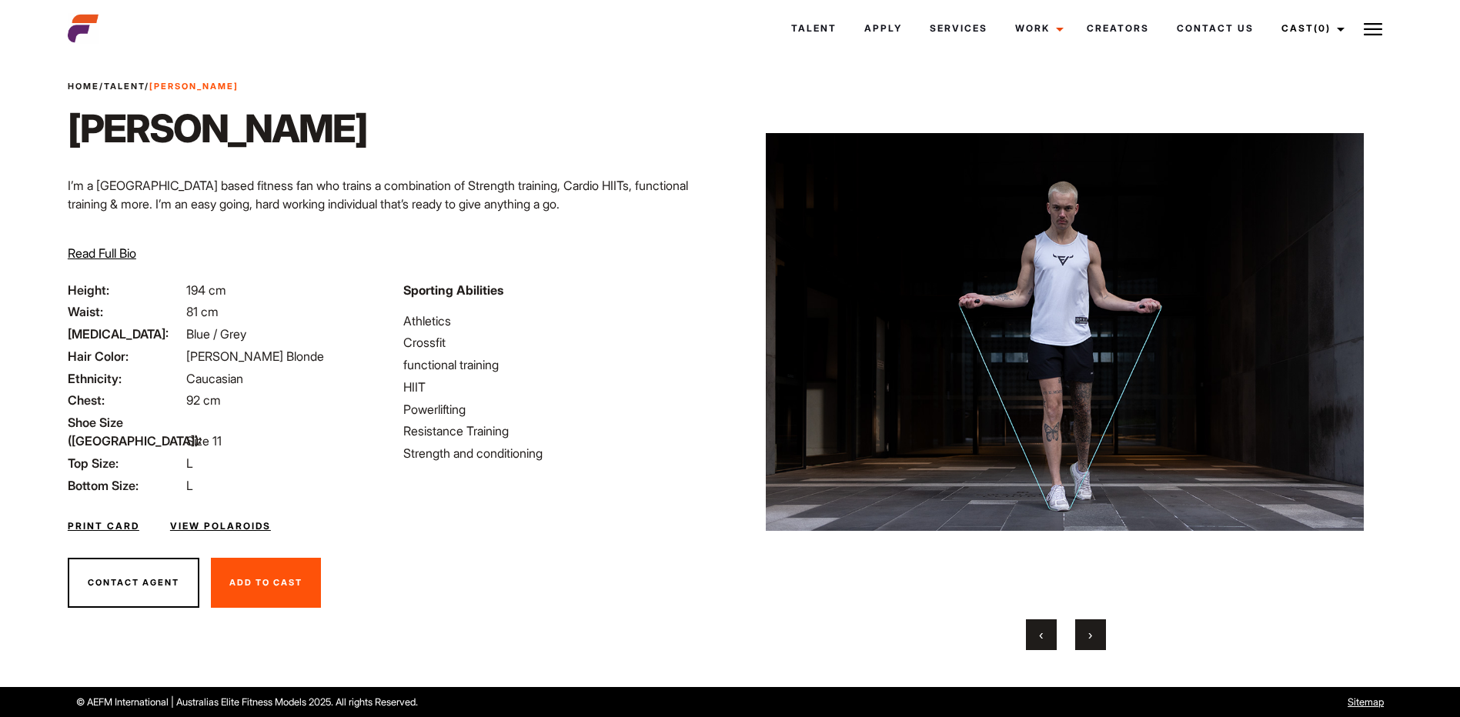
click at [1046, 634] on button "‹" at bounding box center [1041, 635] width 31 height 31
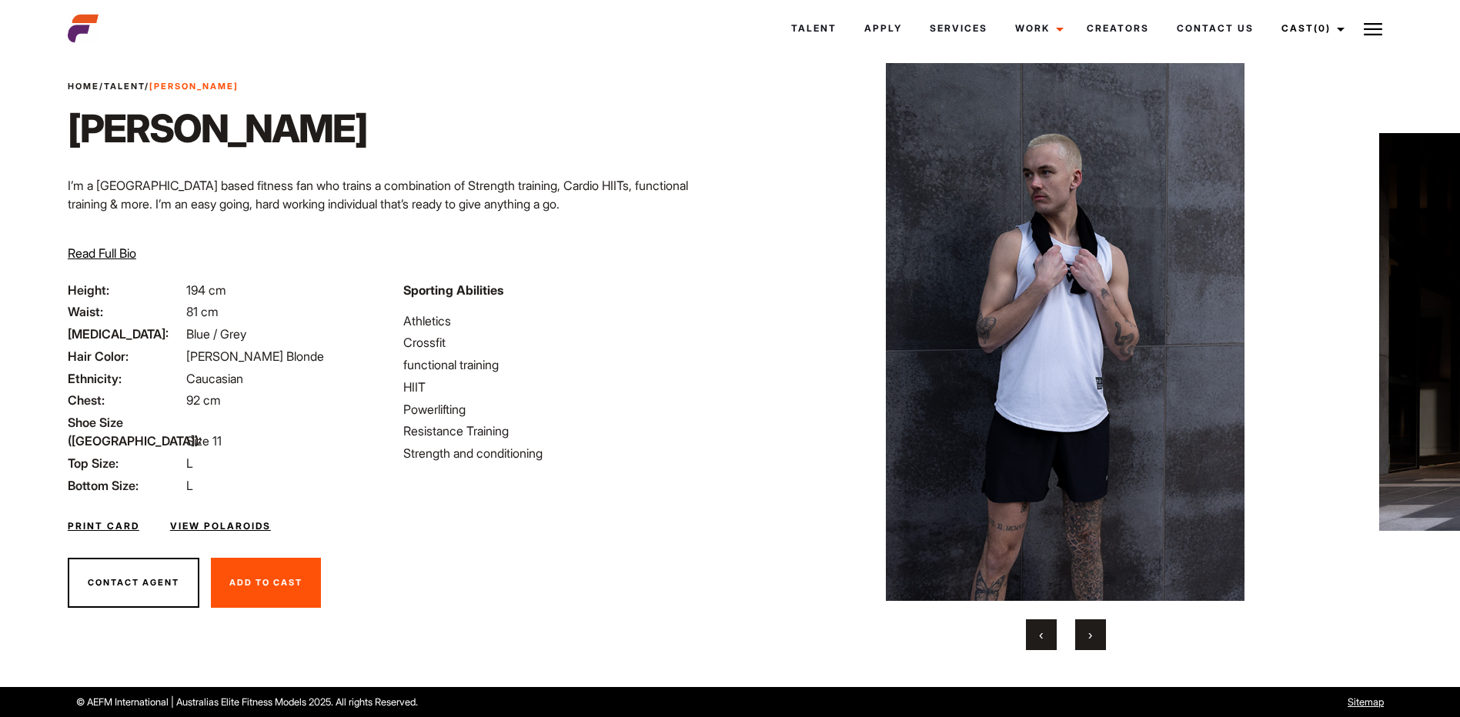
click at [1046, 634] on button "‹" at bounding box center [1041, 635] width 31 height 31
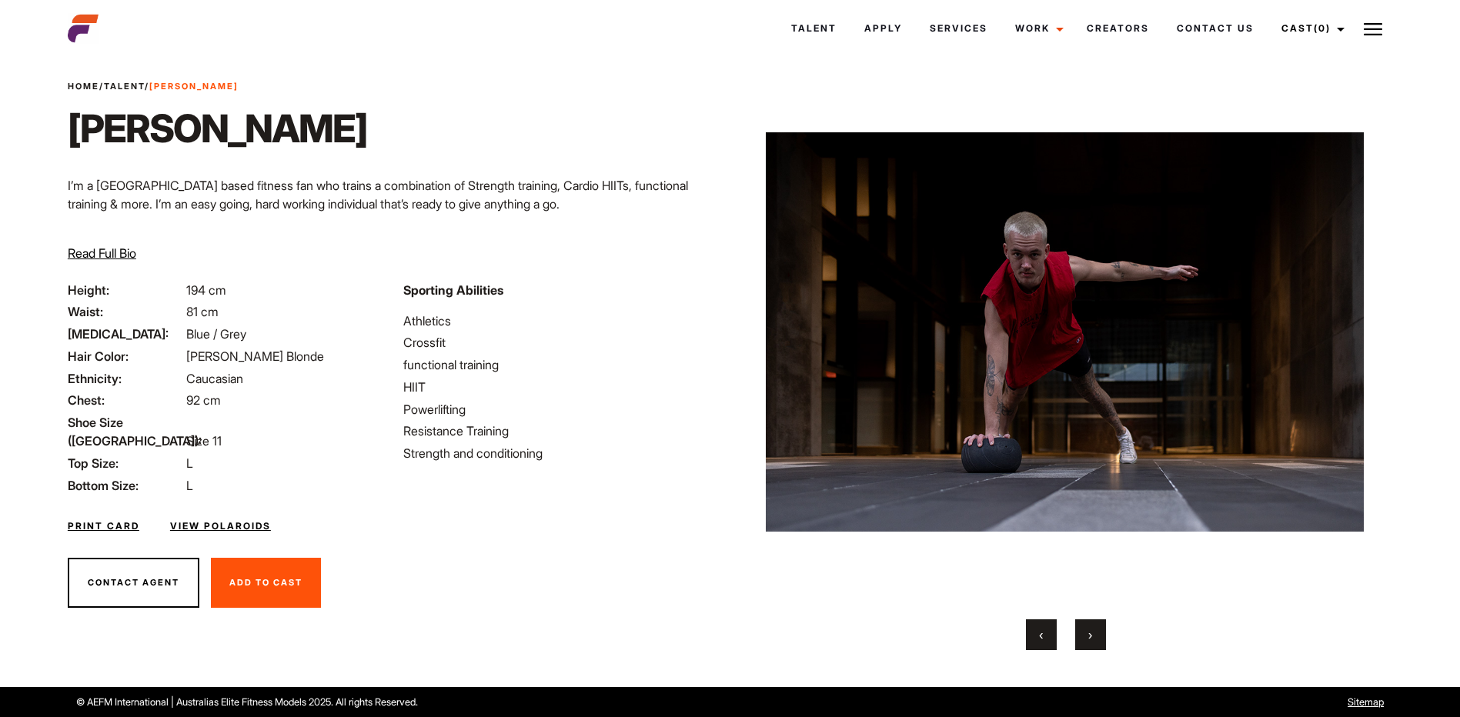
click at [1046, 634] on button "‹" at bounding box center [1041, 635] width 31 height 31
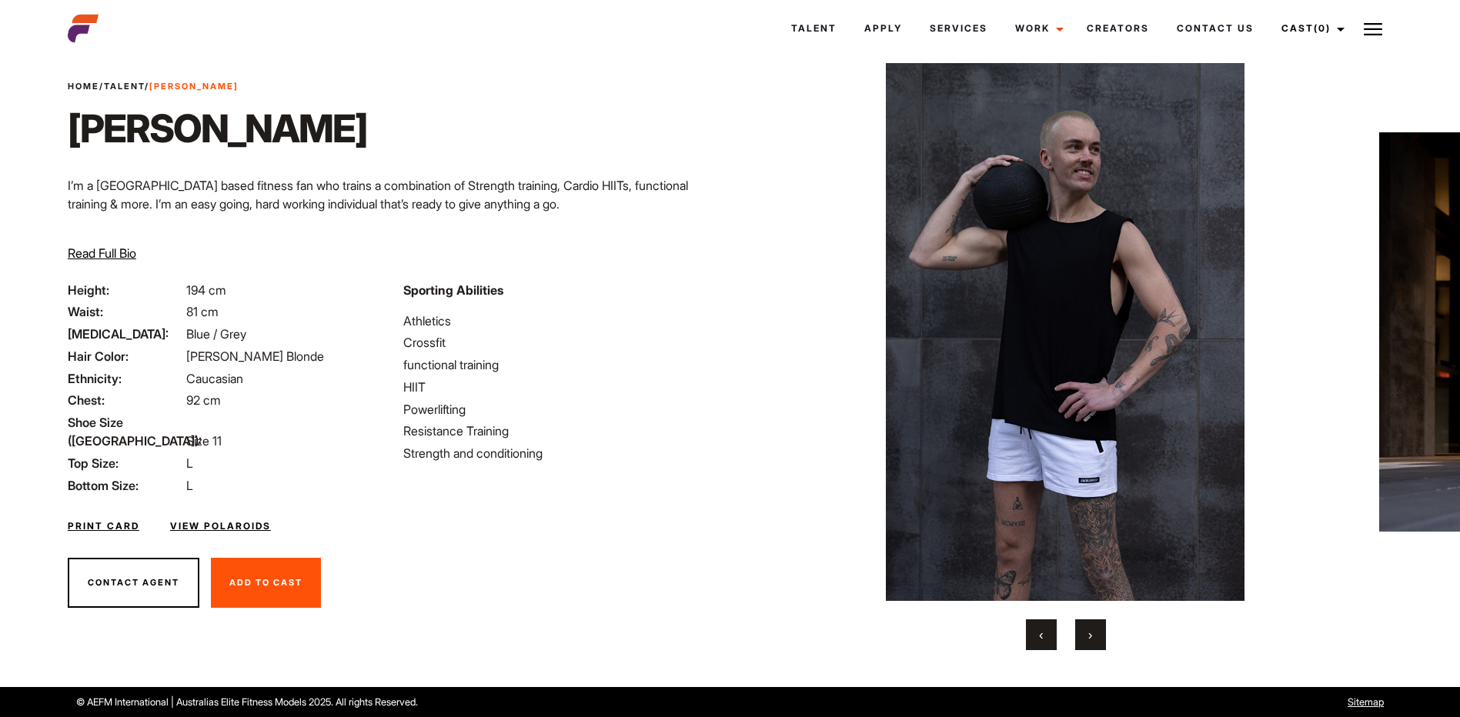
click at [1046, 634] on button "‹" at bounding box center [1041, 635] width 31 height 31
